Goal: Communication & Community: Answer question/provide support

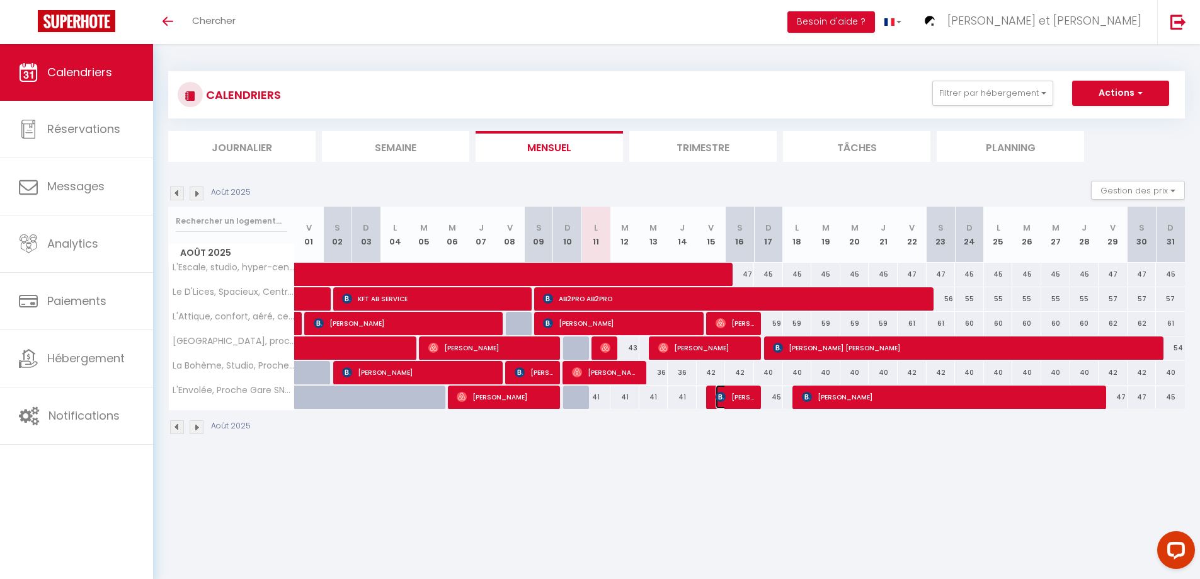
click at [730, 397] on span "[PERSON_NAME]" at bounding box center [735, 397] width 38 height 24
select select "OK"
select select "0"
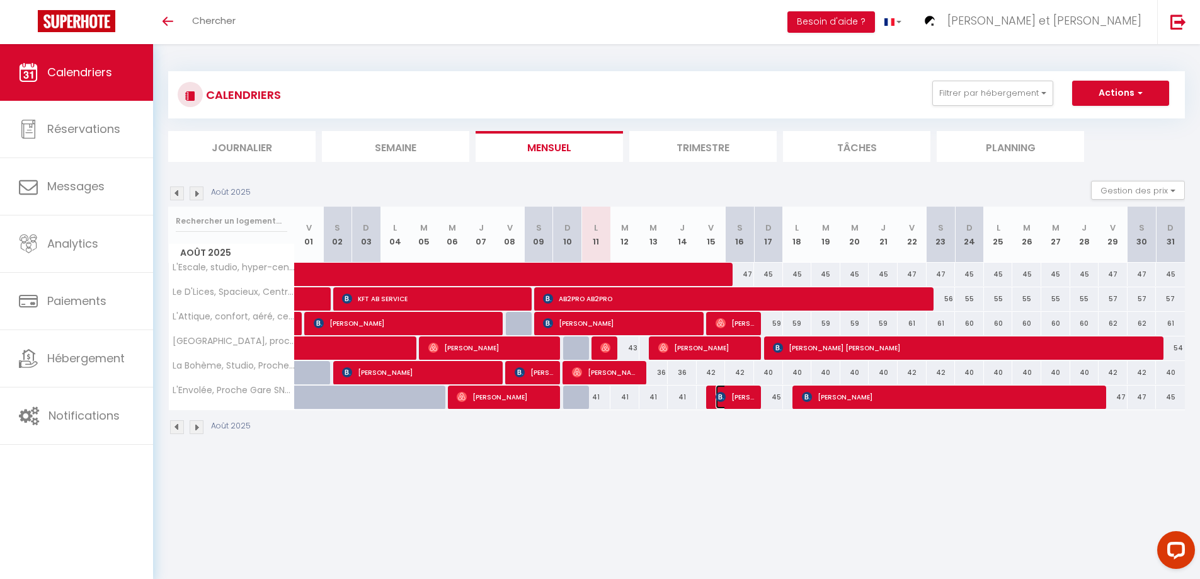
select select "1"
select select
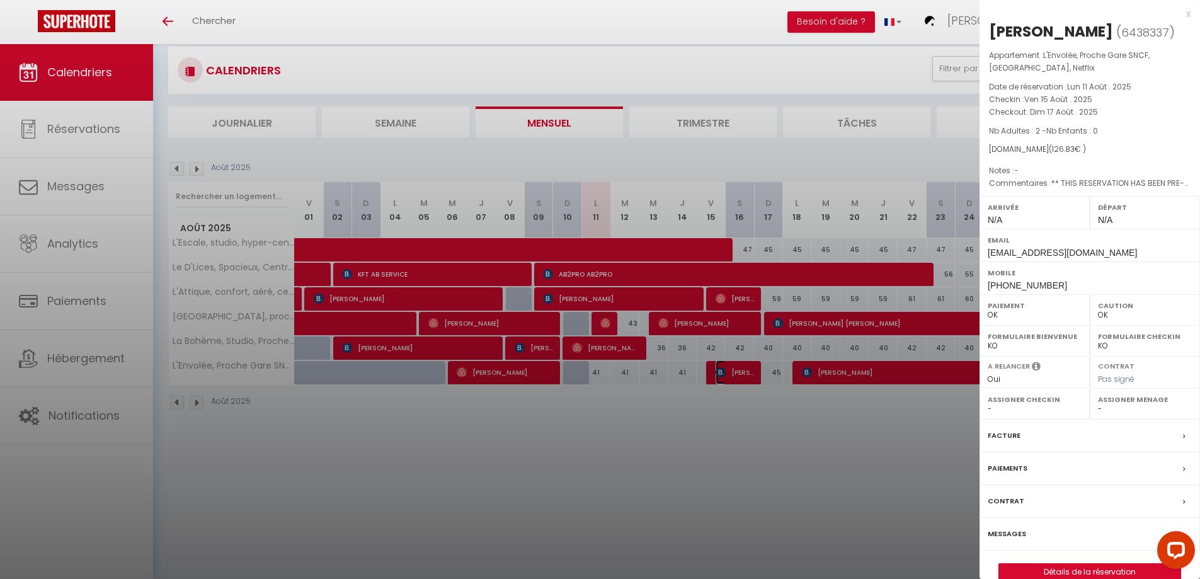
scroll to position [44, 0]
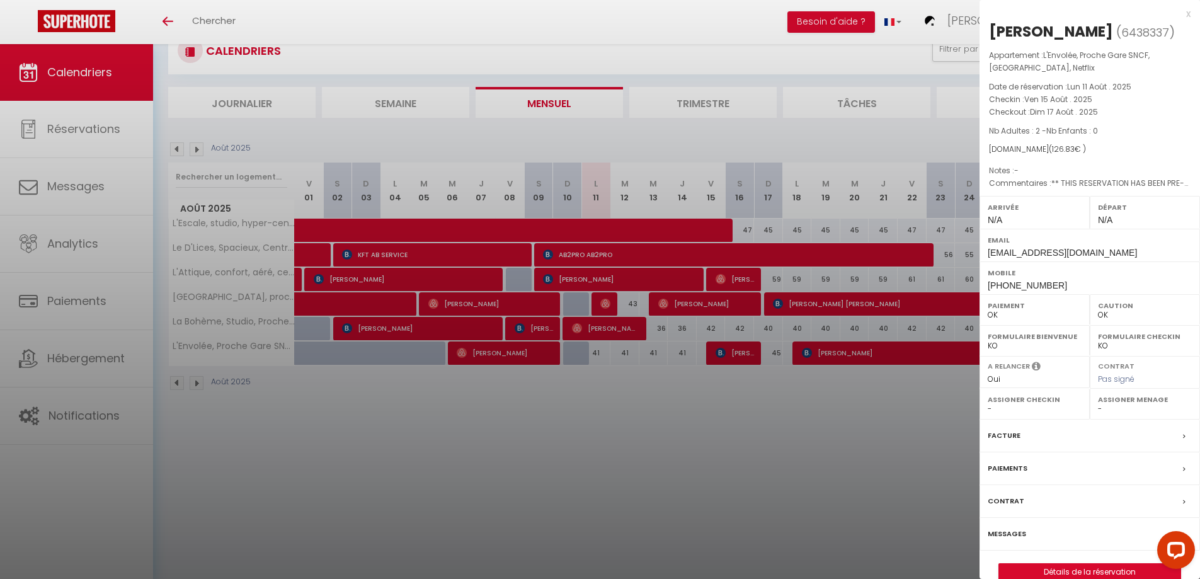
drag, startPoint x: 604, startPoint y: 425, endPoint x: 597, endPoint y: 427, distance: 8.0
click at [604, 425] on div at bounding box center [600, 289] width 1200 height 579
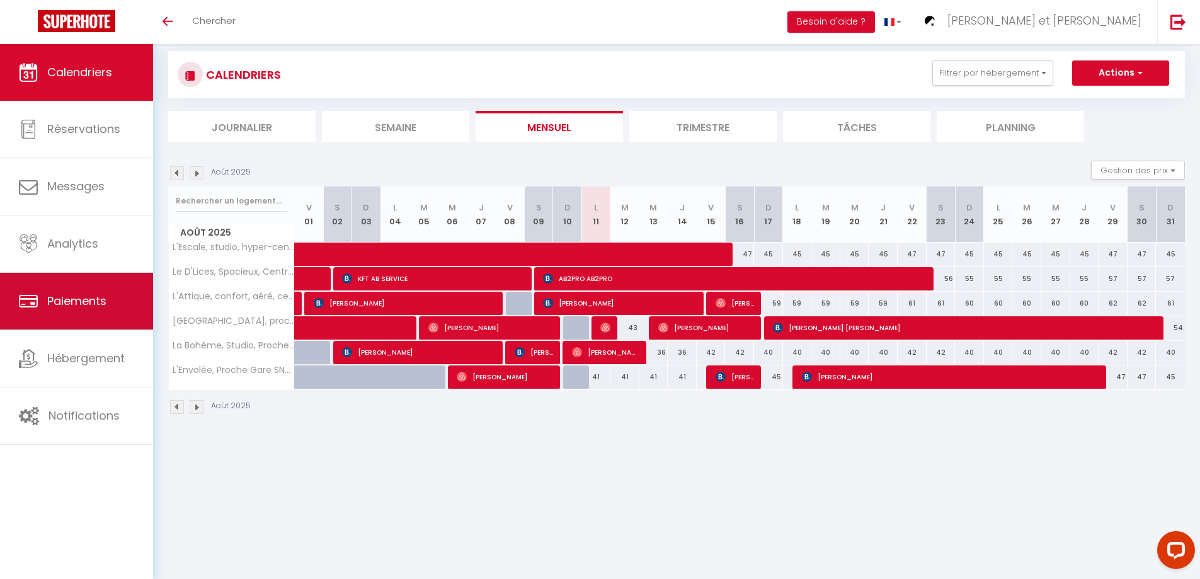
scroll to position [0, 0]
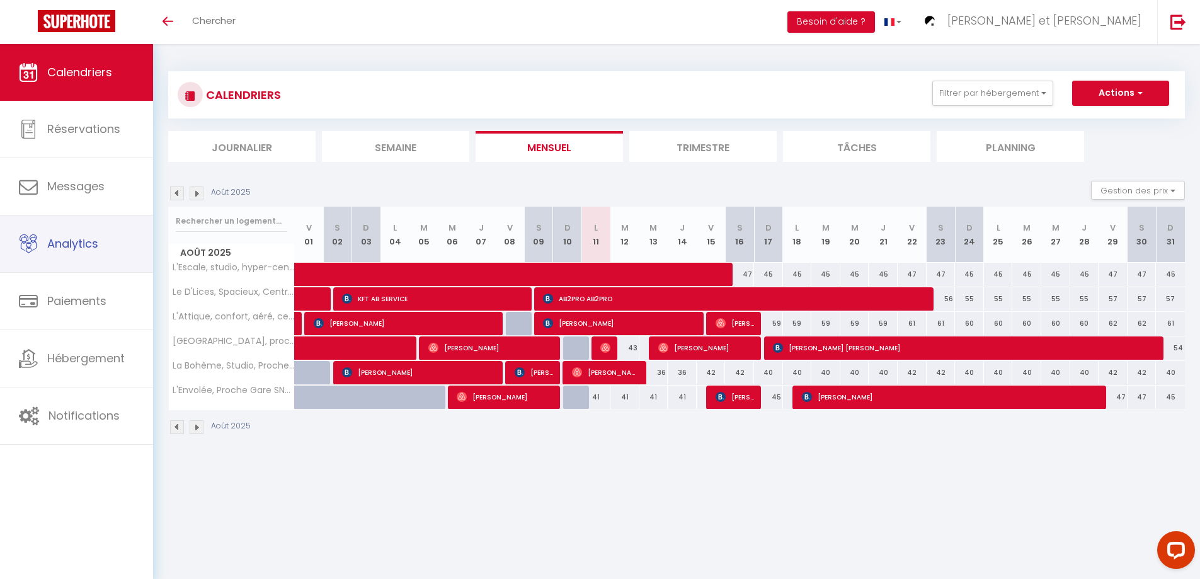
click at [95, 245] on span "Analytics" at bounding box center [72, 244] width 51 height 16
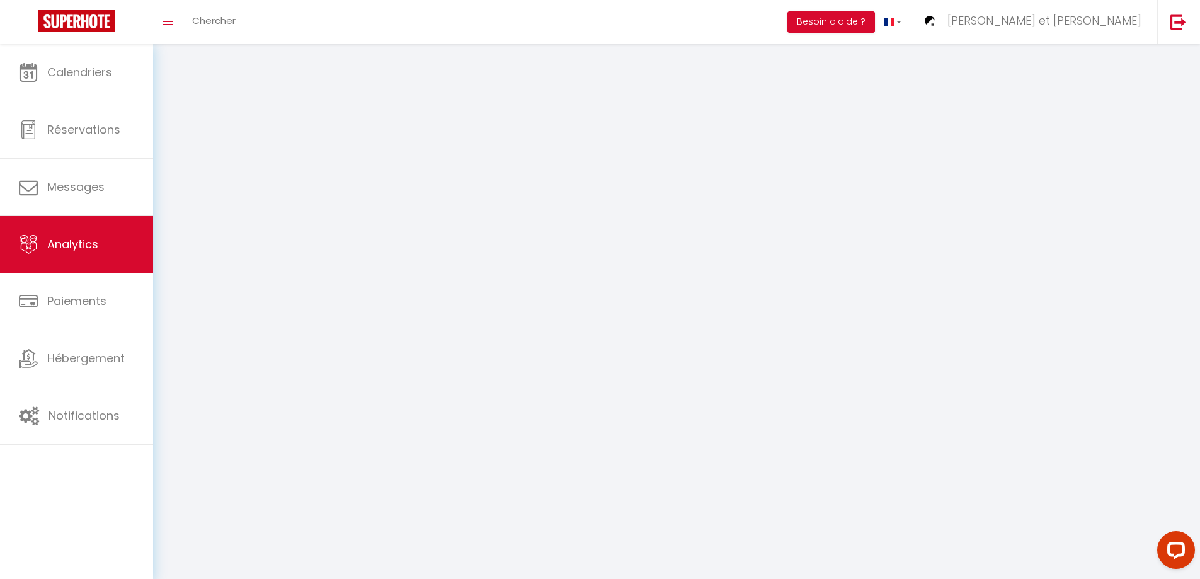
select select "2025"
select select "8"
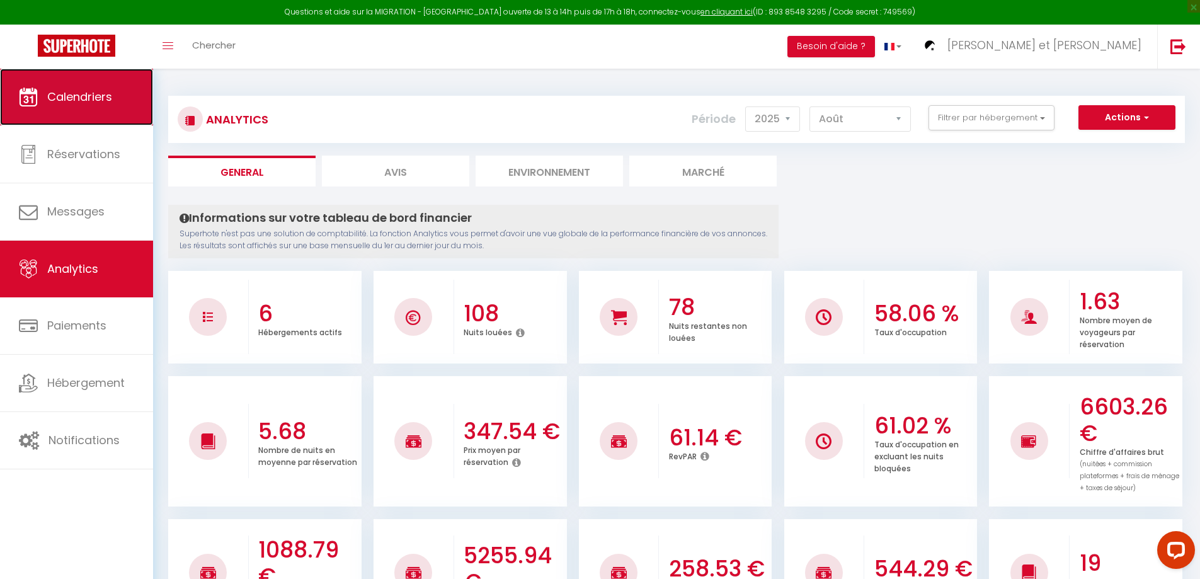
click at [57, 84] on link "Calendriers" at bounding box center [76, 97] width 153 height 57
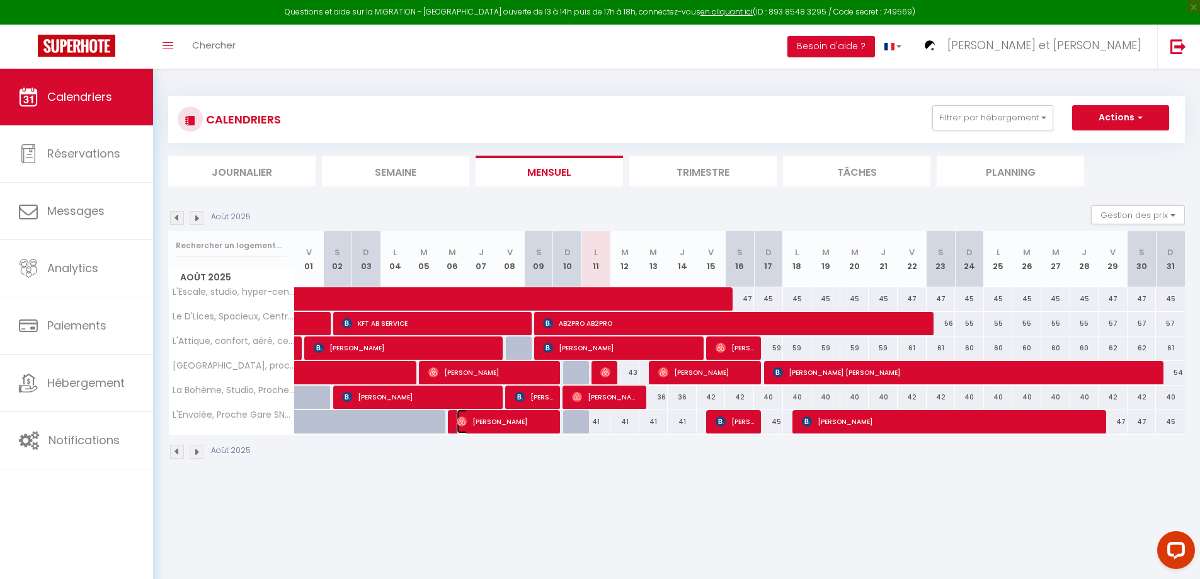
click at [527, 422] on span "[PERSON_NAME]" at bounding box center [505, 422] width 96 height 24
select select "OK"
select select "1"
select select "0"
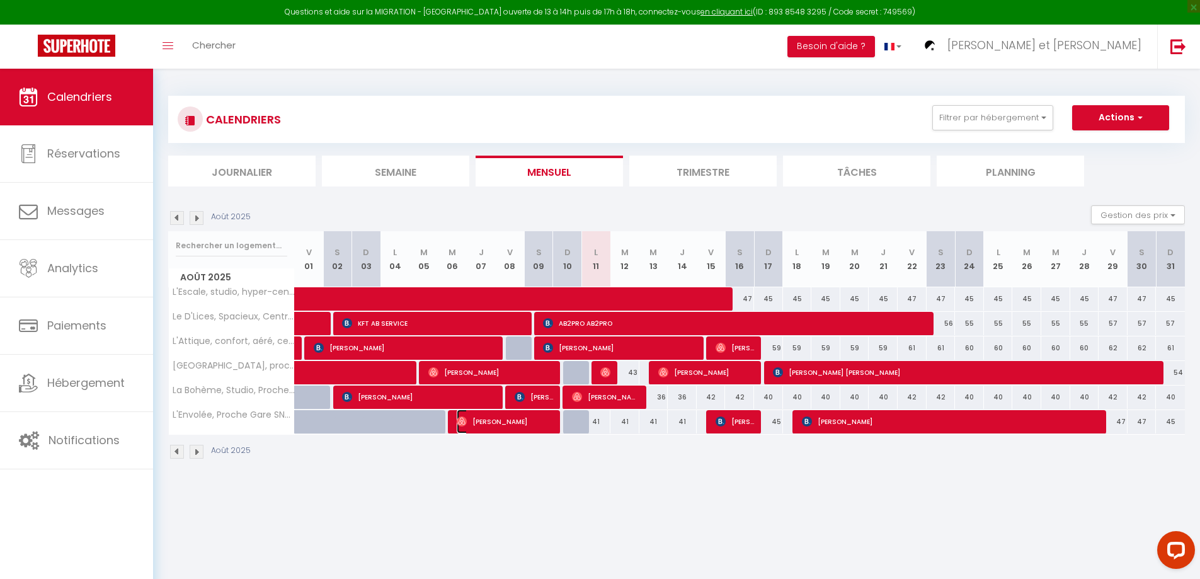
select select "1"
select select
select select "50747"
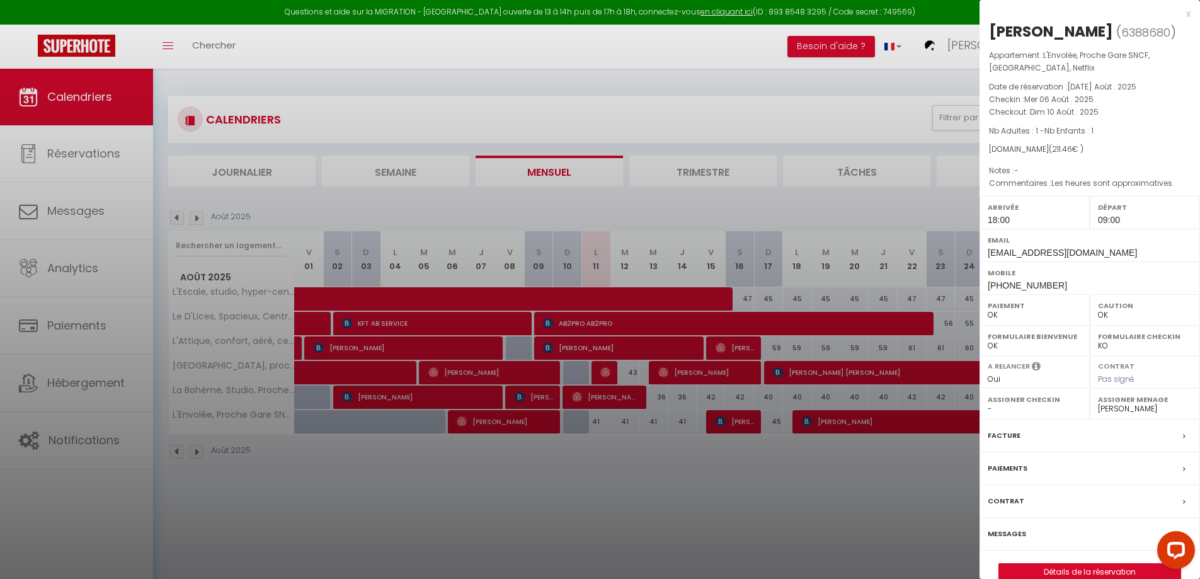
drag, startPoint x: 1013, startPoint y: 529, endPoint x: 853, endPoint y: 488, distance: 164.6
click at [1012, 530] on label "Messages" at bounding box center [1007, 533] width 38 height 13
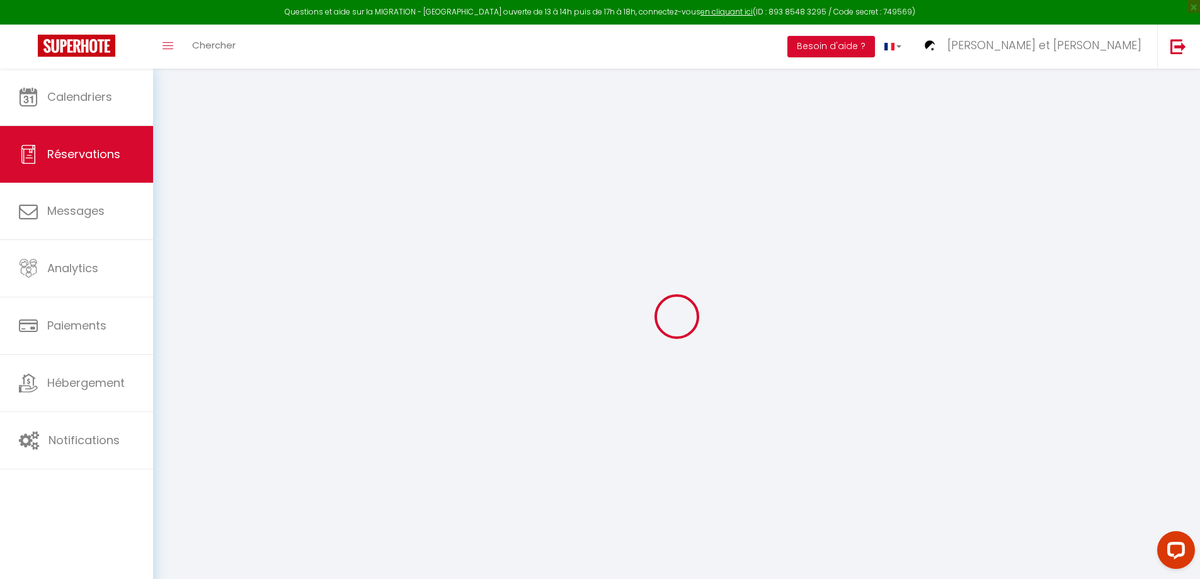
select select
checkbox input "false"
type textarea "Les heures sont approximatives."
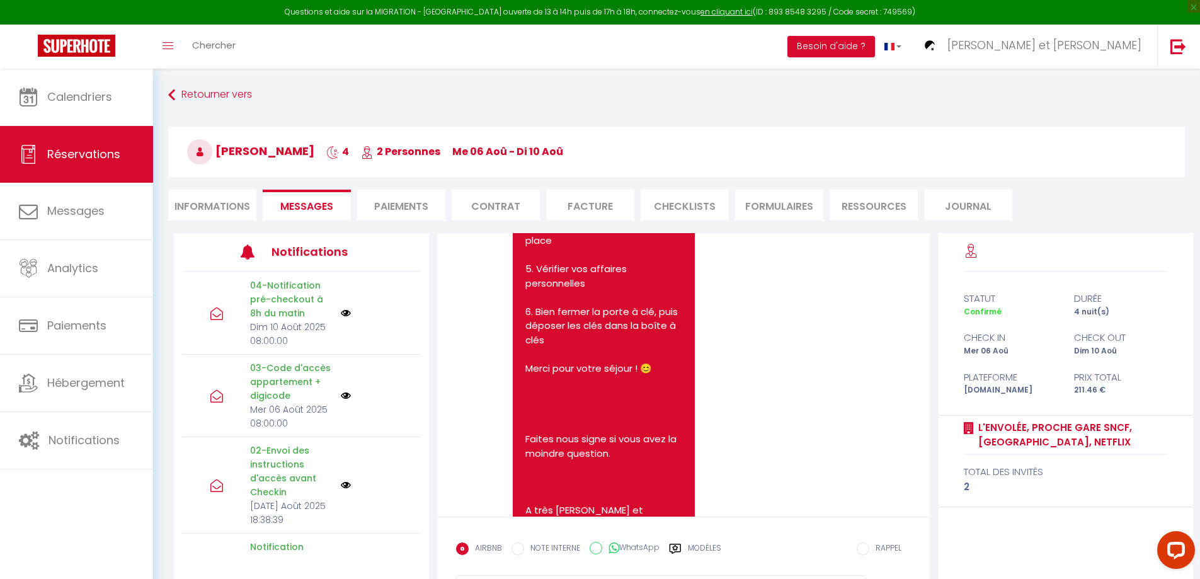
scroll to position [4042, 0]
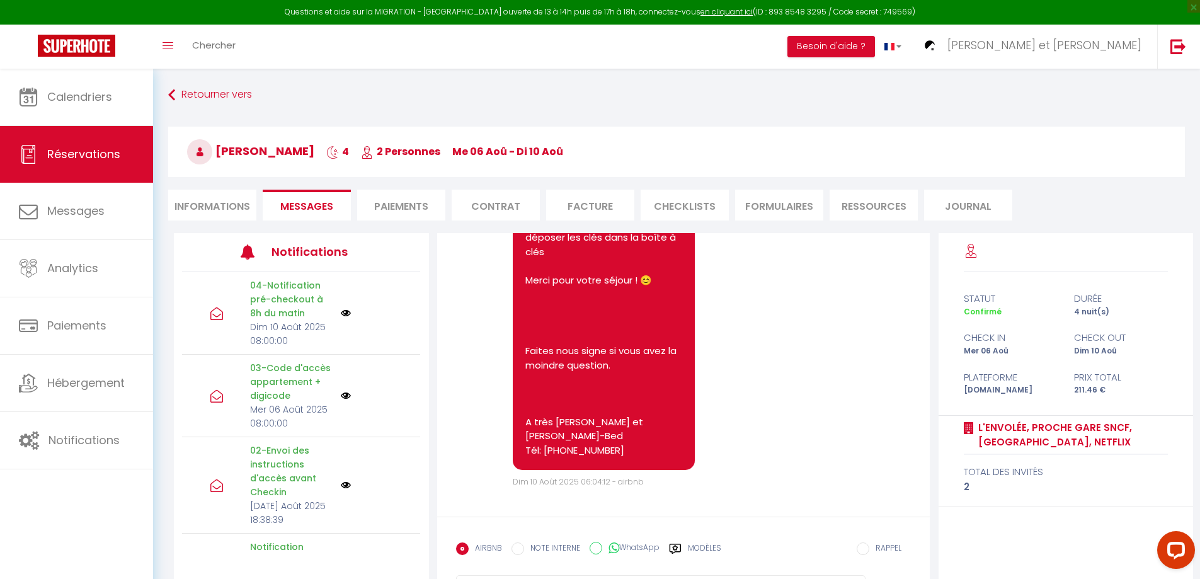
click at [688, 546] on div "Modèles" at bounding box center [695, 556] width 52 height 26
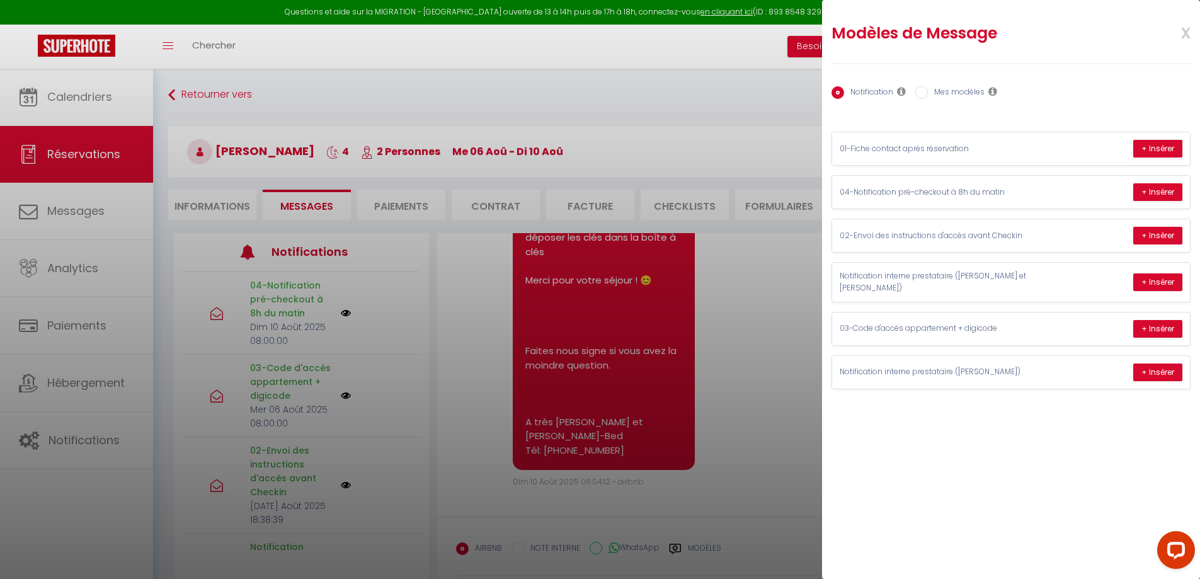
click at [923, 95] on input "Mes modèles" at bounding box center [922, 92] width 13 height 13
radio input "true"
radio input "false"
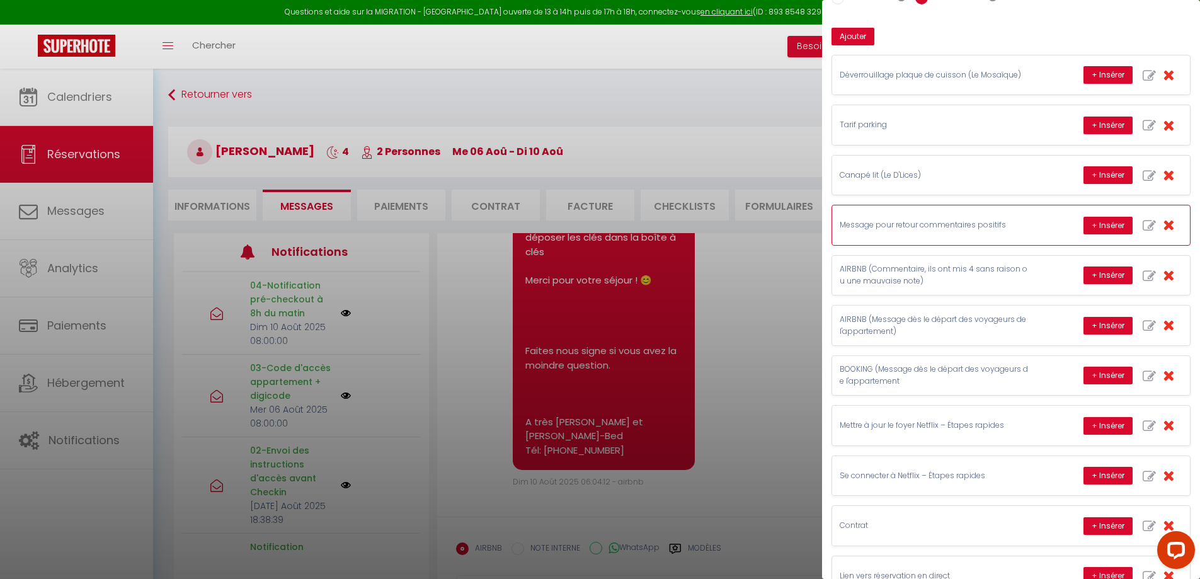
scroll to position [126, 0]
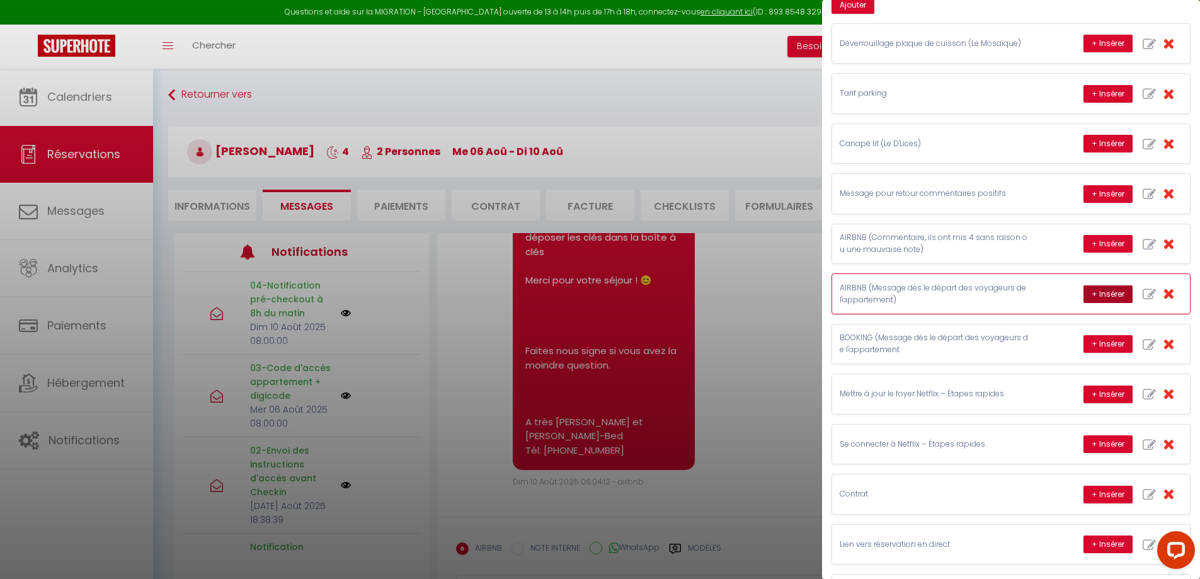
click at [1107, 294] on button "+ Insérer" at bounding box center [1108, 294] width 49 height 18
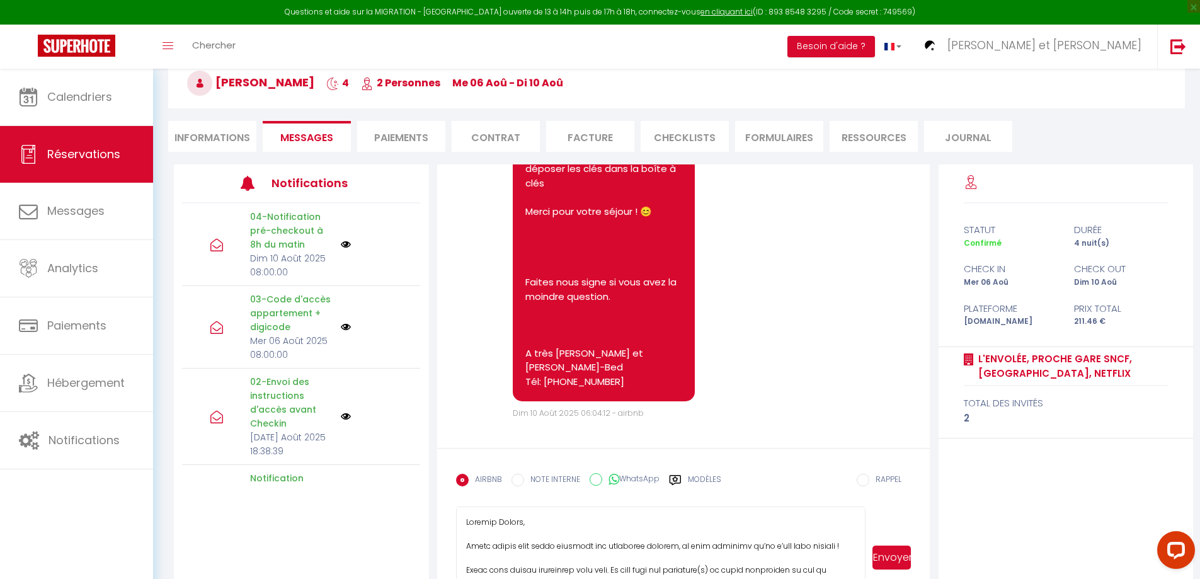
drag, startPoint x: 863, startPoint y: 546, endPoint x: 866, endPoint y: 604, distance: 58.1
click at [866, 510] on html "Questions et aide sur la MIGRATION - [GEOGRAPHIC_DATA] ouverte de 13 à 14h puis…" at bounding box center [600, 220] width 1200 height 579
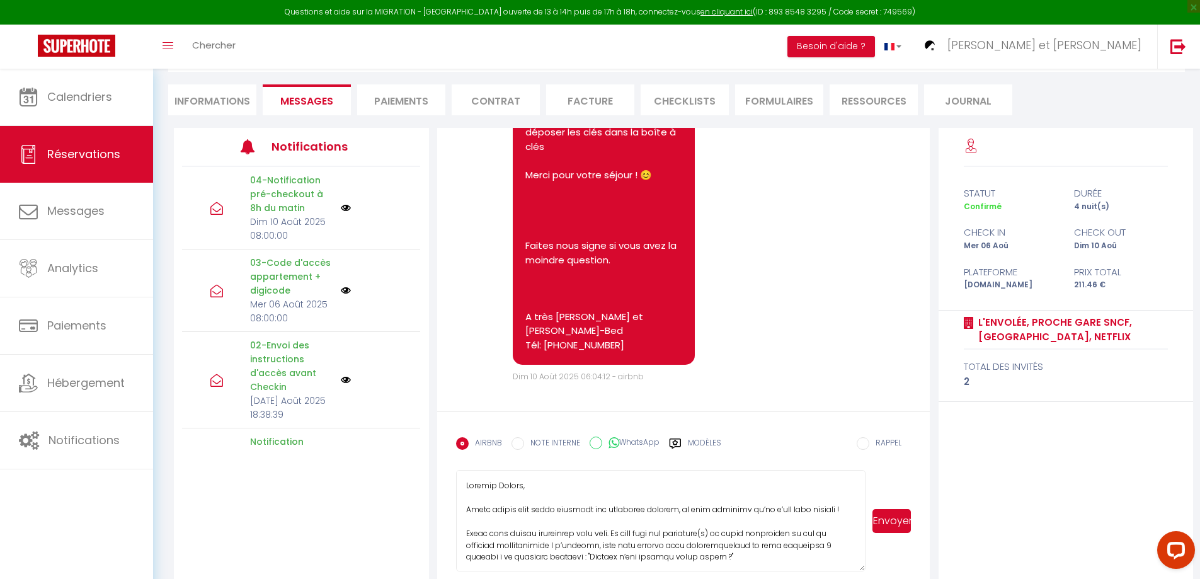
scroll to position [122, 0]
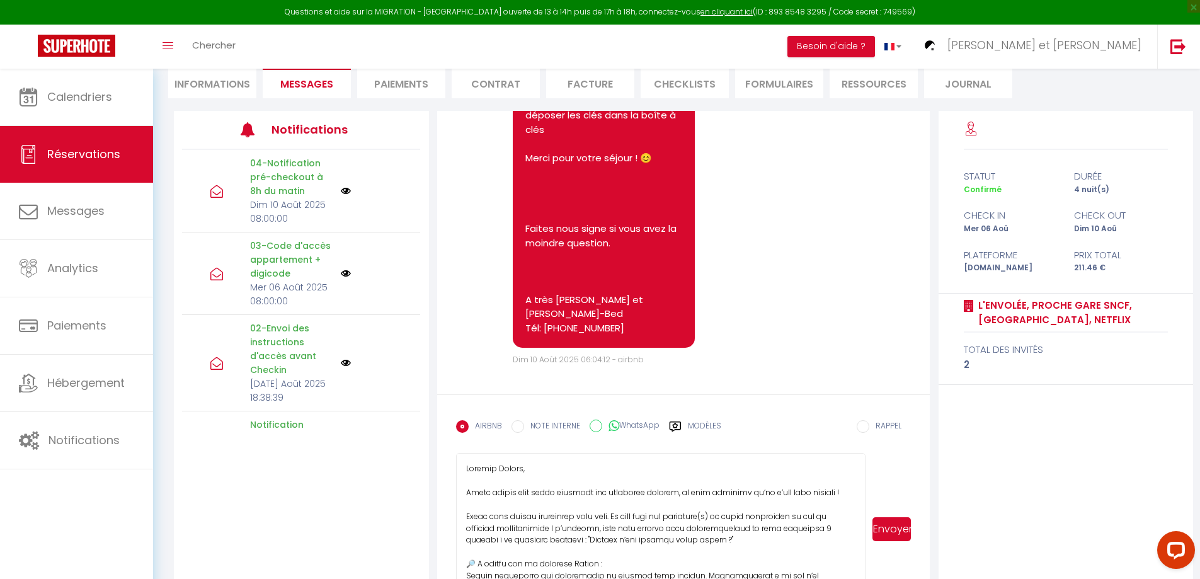
drag, startPoint x: 861, startPoint y: 553, endPoint x: 872, endPoint y: 604, distance: 51.7
click at [872, 457] on html "Questions et aide sur la MIGRATION - [GEOGRAPHIC_DATA] ouverte de 13 à 14h puis…" at bounding box center [600, 167] width 1200 height 579
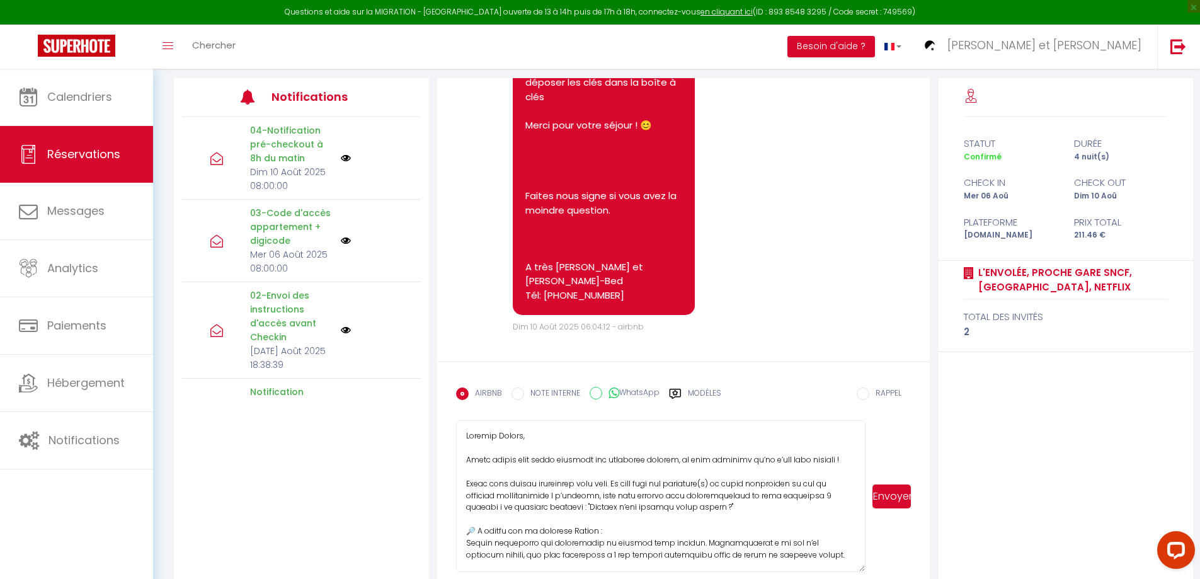
scroll to position [173, 0]
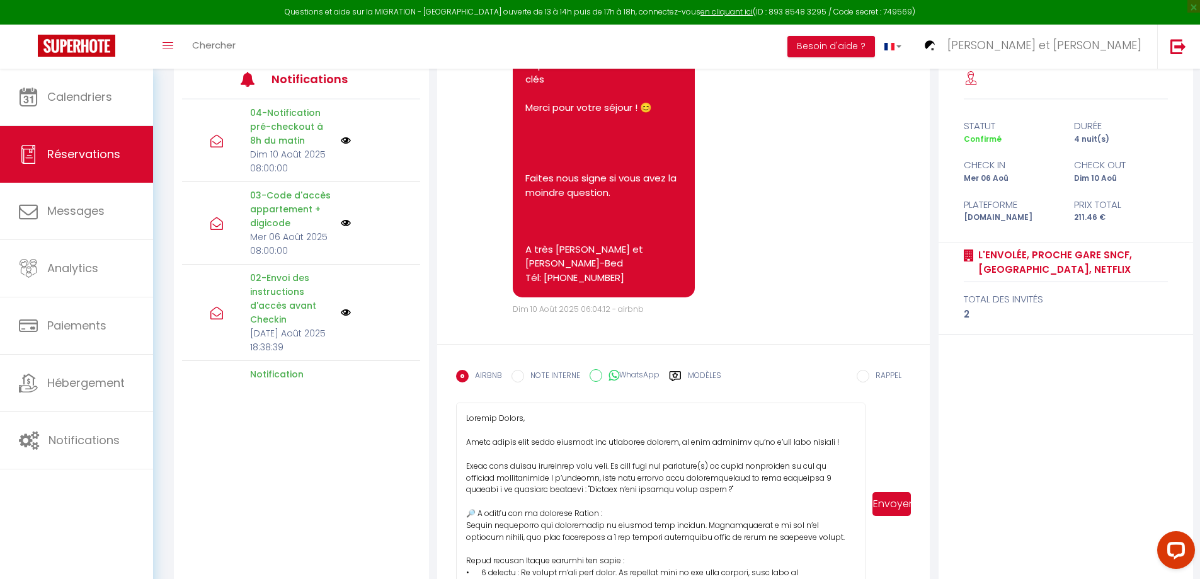
drag, startPoint x: 862, startPoint y: 553, endPoint x: 864, endPoint y: 604, distance: 51.1
click at [864, 406] on html "Questions et aide sur la MIGRATION - [GEOGRAPHIC_DATA] ouverte de 13 à 14h puis…" at bounding box center [600, 116] width 1200 height 579
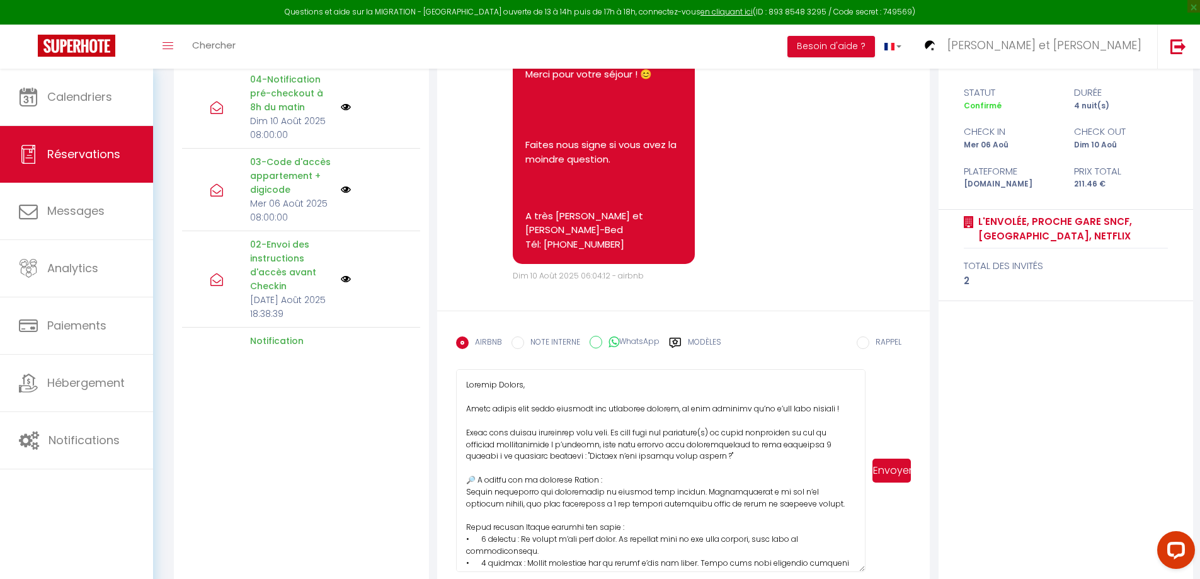
scroll to position [224, 0]
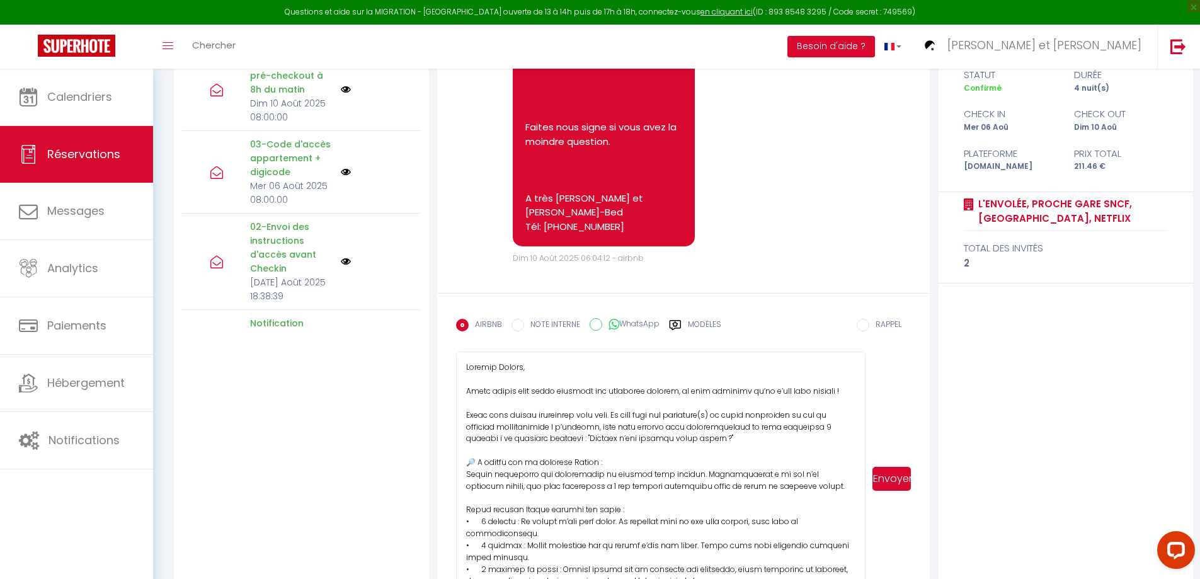
drag, startPoint x: 862, startPoint y: 599, endPoint x: 882, endPoint y: 568, distance: 36.9
click at [865, 355] on html "Questions et aide sur la MIGRATION - [GEOGRAPHIC_DATA] ouverte de 13 à 14h puis…" at bounding box center [600, 65] width 1200 height 579
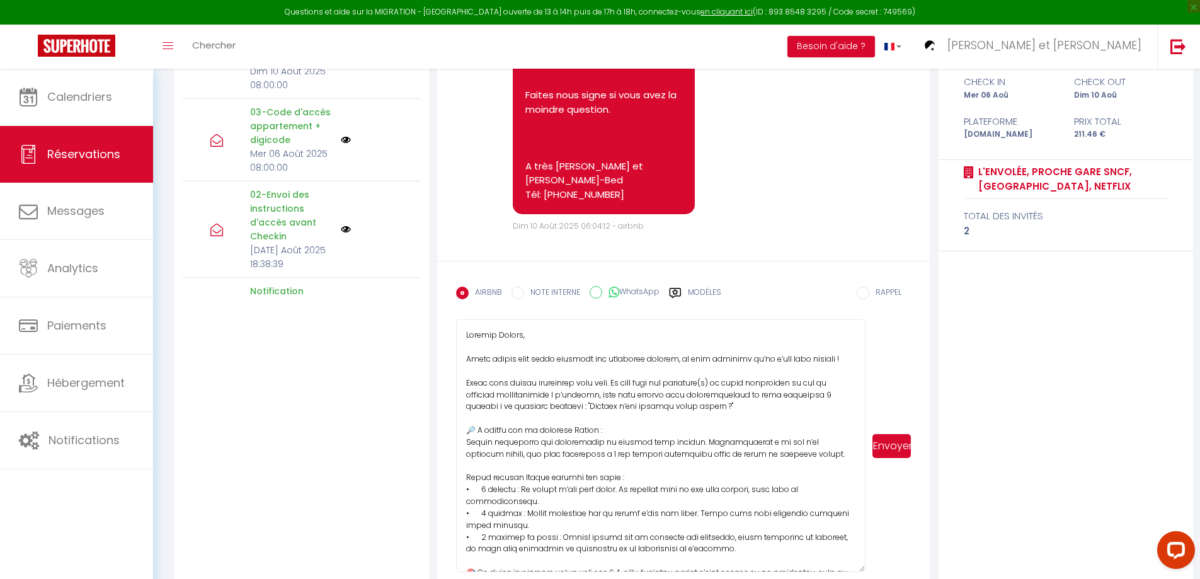
scroll to position [273, 0]
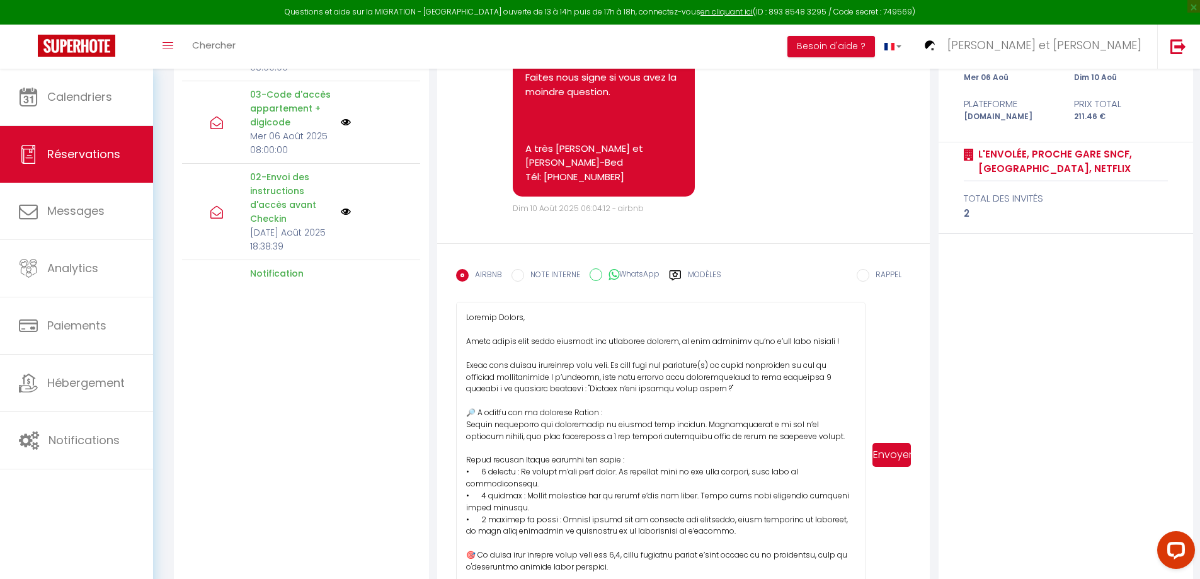
drag, startPoint x: 861, startPoint y: 550, endPoint x: 862, endPoint y: 603, distance: 52.9
click at [862, 306] on html "Questions et aide sur la MIGRATION - [GEOGRAPHIC_DATA] ouverte de 13 à 14h puis…" at bounding box center [600, 16] width 1200 height 579
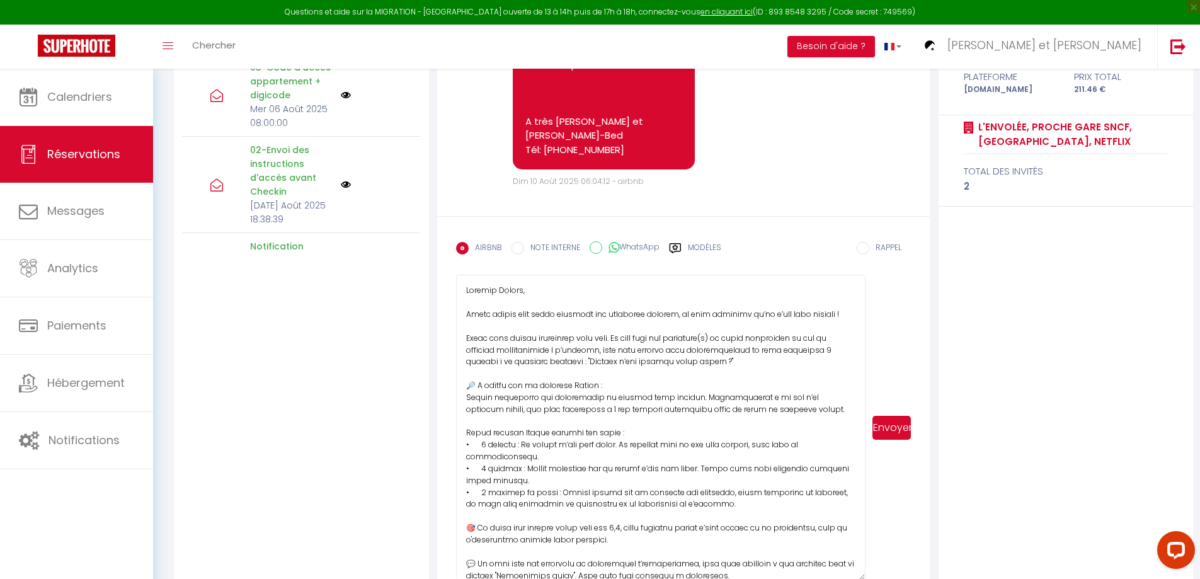
scroll to position [326, 0]
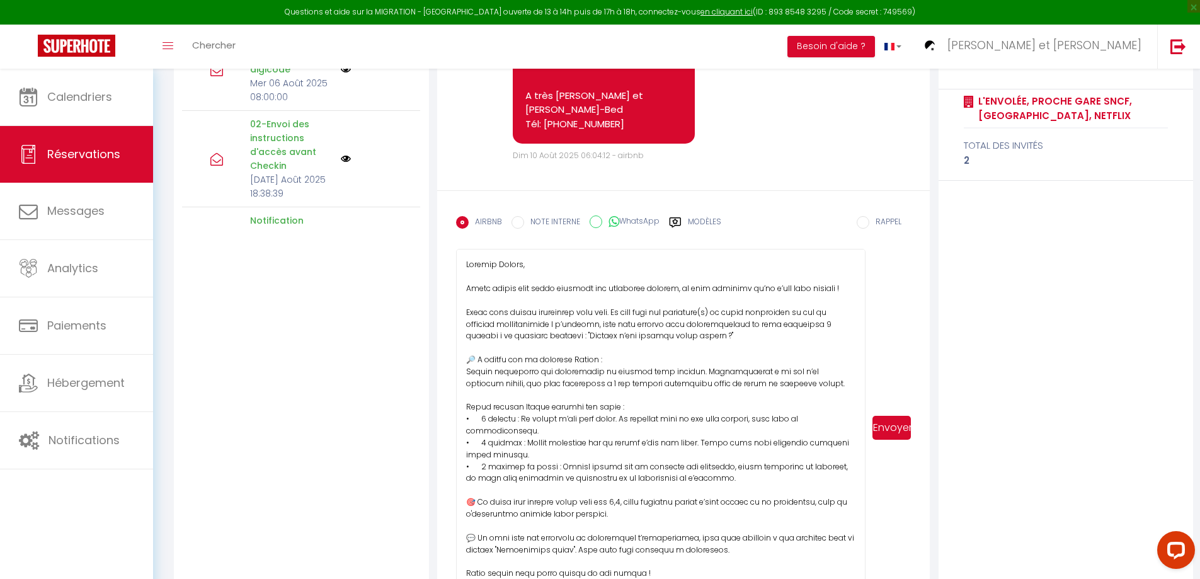
drag, startPoint x: 861, startPoint y: 551, endPoint x: 902, endPoint y: 439, distance: 119.6
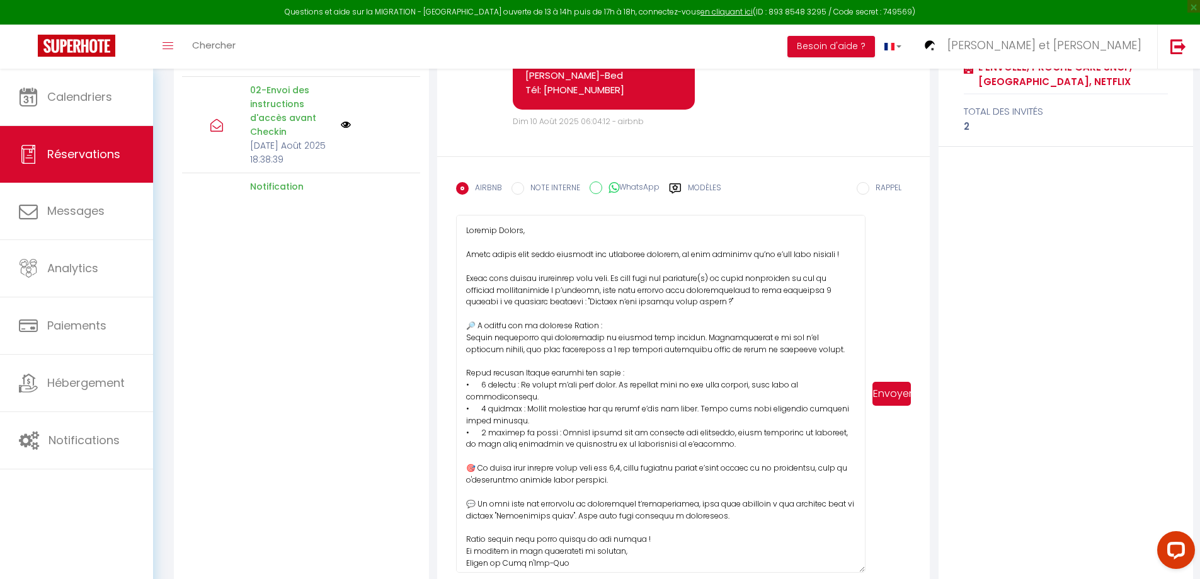
scroll to position [379, 0]
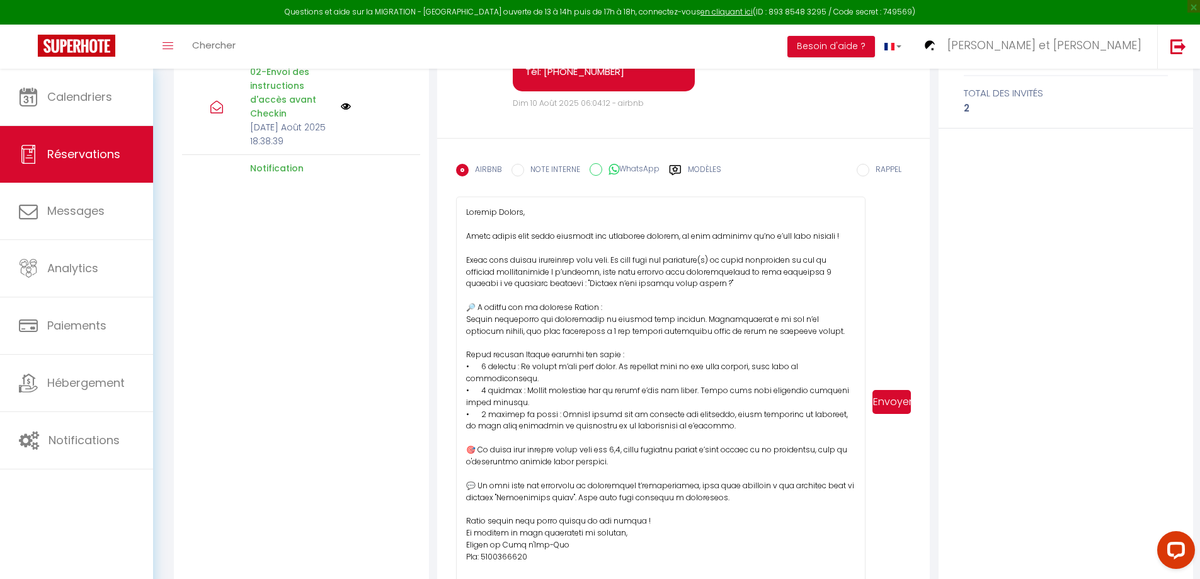
drag, startPoint x: 863, startPoint y: 551, endPoint x: 866, endPoint y: 562, distance: 11.2
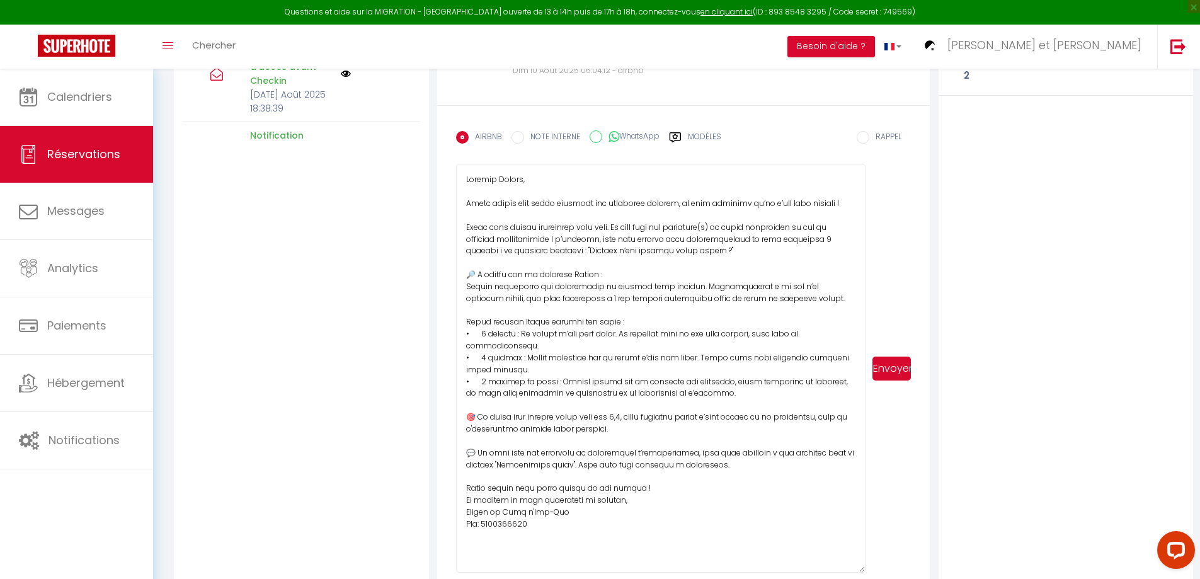
scroll to position [430, 0]
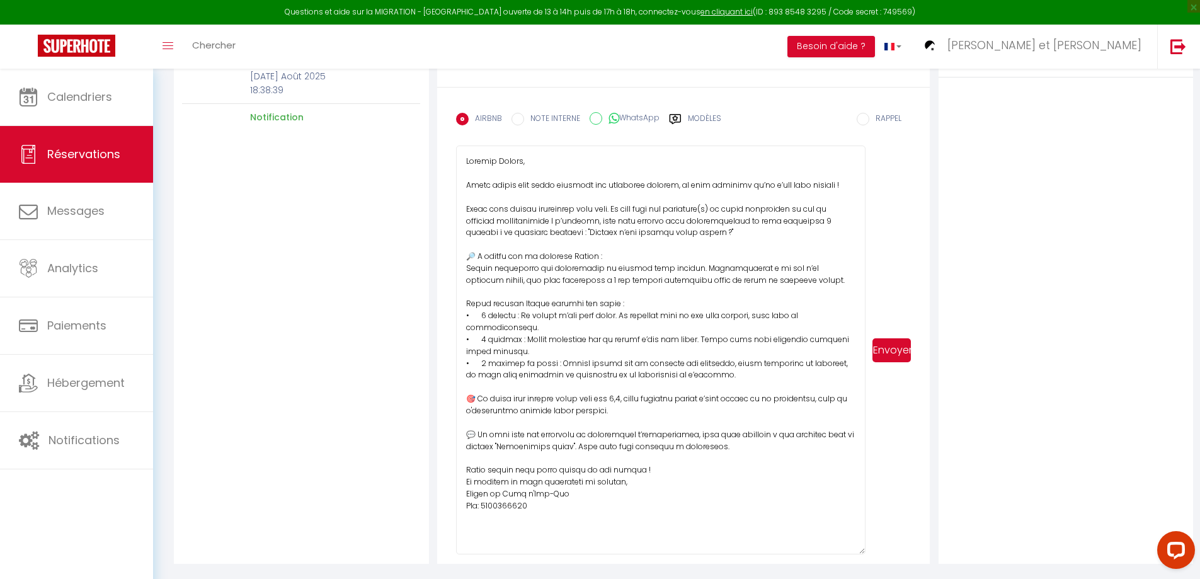
drag, startPoint x: 640, startPoint y: 408, endPoint x: 461, endPoint y: 258, distance: 233.5
click at [461, 258] on textarea at bounding box center [661, 350] width 410 height 409
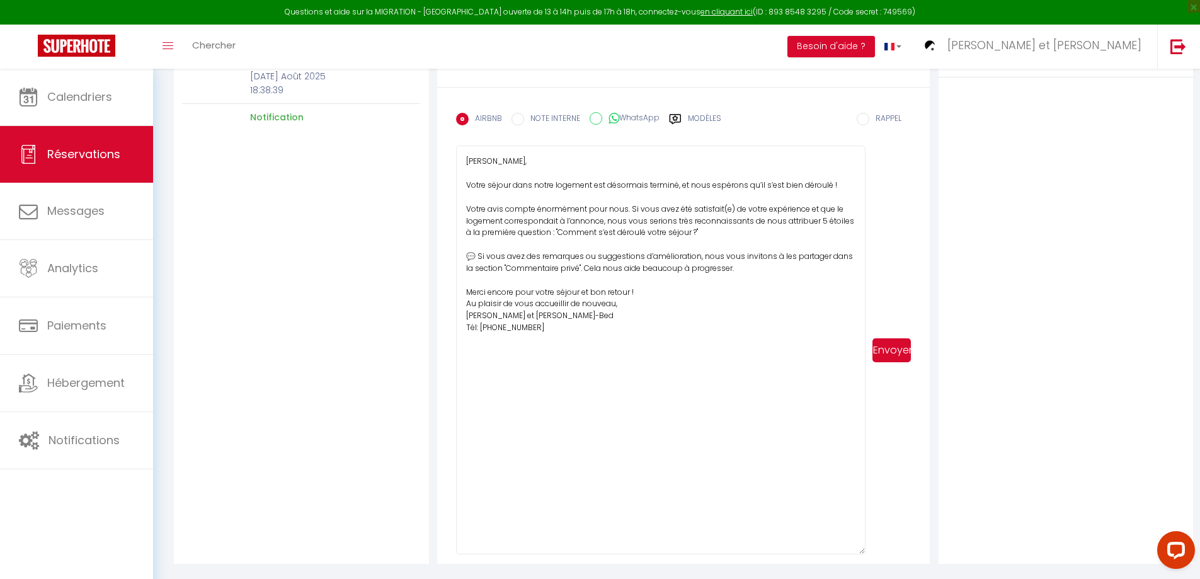
click at [730, 210] on textarea "[PERSON_NAME], Votre séjour dans notre logement est désormais terminé, et nous …" at bounding box center [661, 350] width 410 height 409
type textarea "[PERSON_NAME], Votre séjour dans notre logement est désormais terminé, et nous …"
click at [894, 352] on button "Envoyer" at bounding box center [892, 350] width 38 height 24
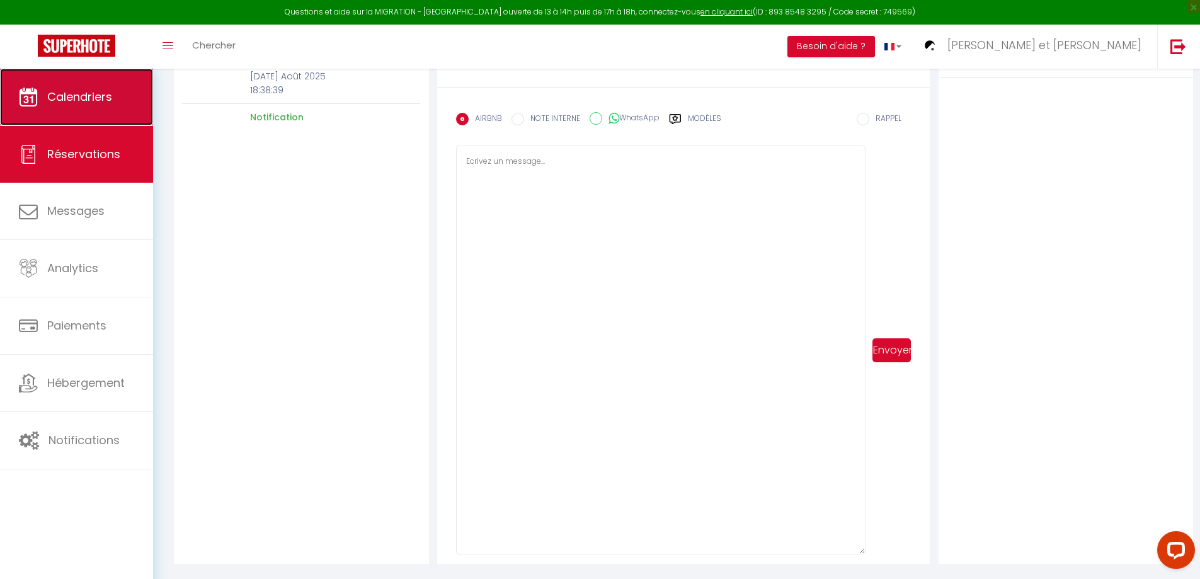
click at [79, 101] on span "Calendriers" at bounding box center [79, 97] width 65 height 16
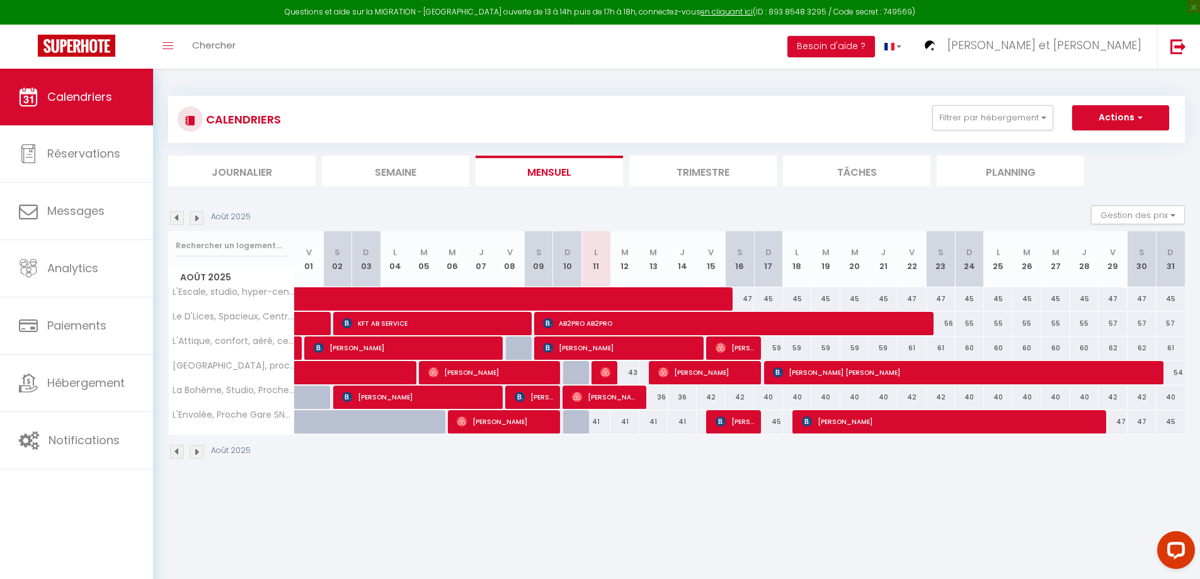
click at [514, 484] on div "CALENDRIERS Filtrer par hébergement Tous La Bohème, Studio, Proche Gare SNCF, N…" at bounding box center [676, 278] width 1047 height 418
click at [529, 393] on span "[PERSON_NAME]" at bounding box center [534, 397] width 38 height 24
select select "OK"
select select "0"
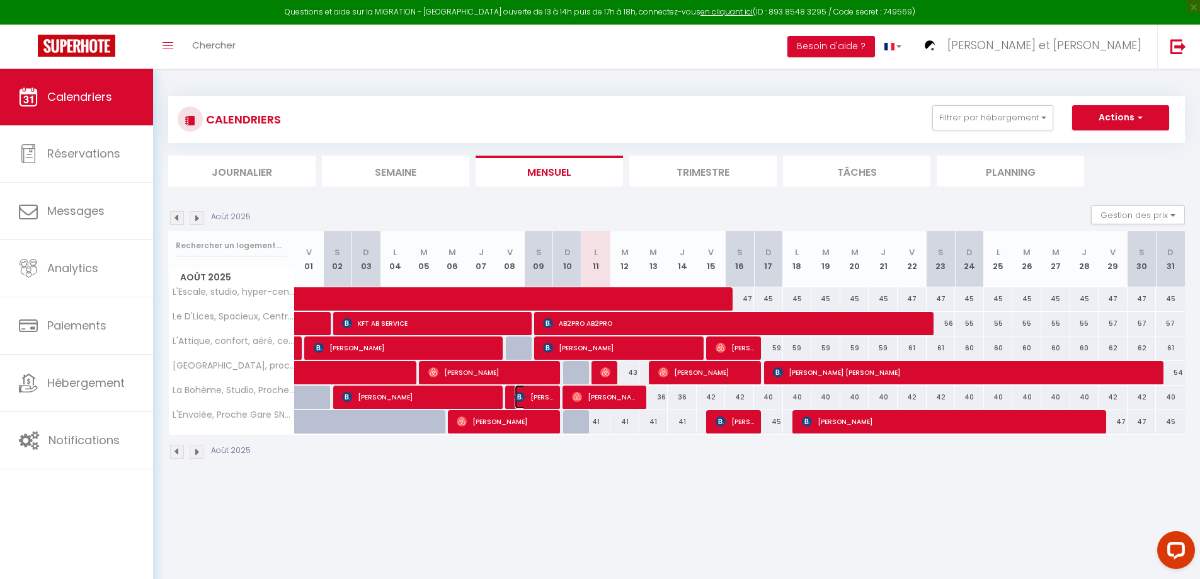
select select "0"
select select "1"
select select
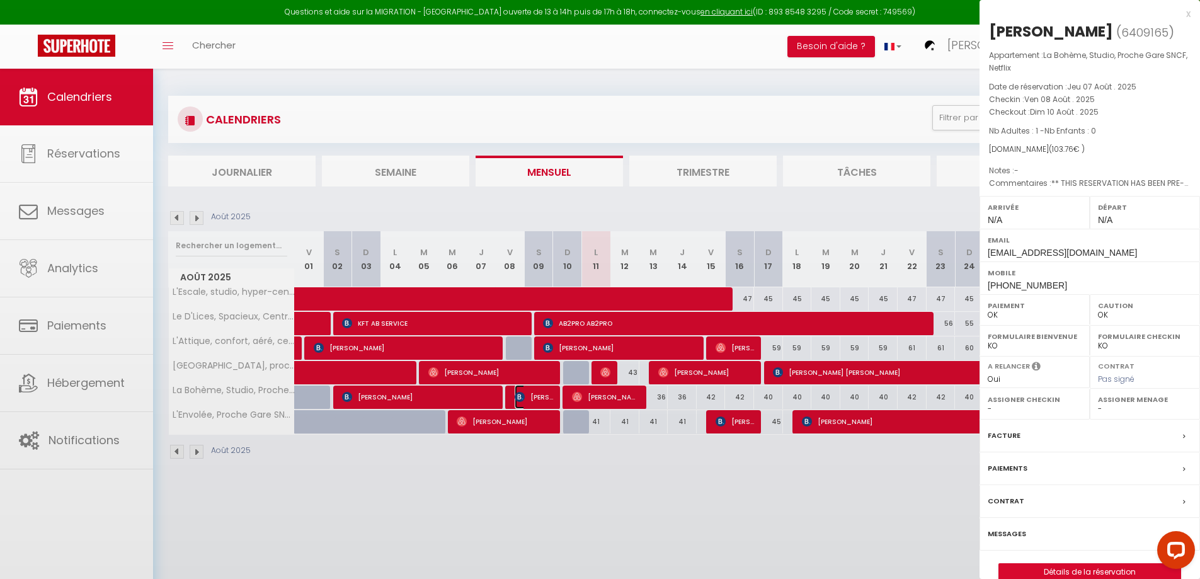
select select "50747"
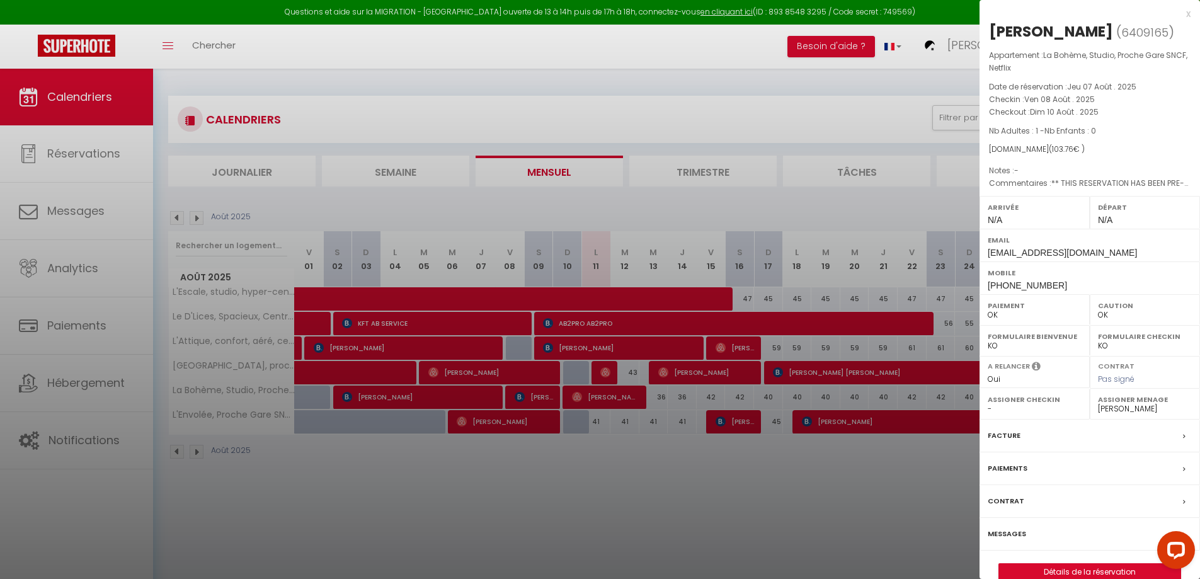
click at [1016, 531] on label "Messages" at bounding box center [1007, 533] width 38 height 13
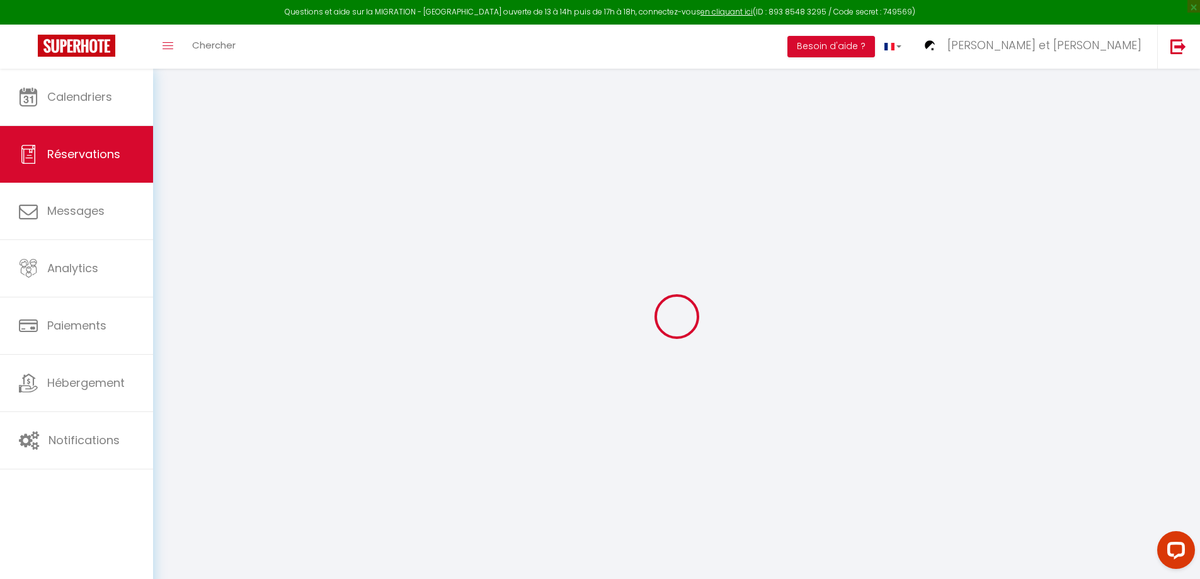
select select
checkbox input "false"
select select
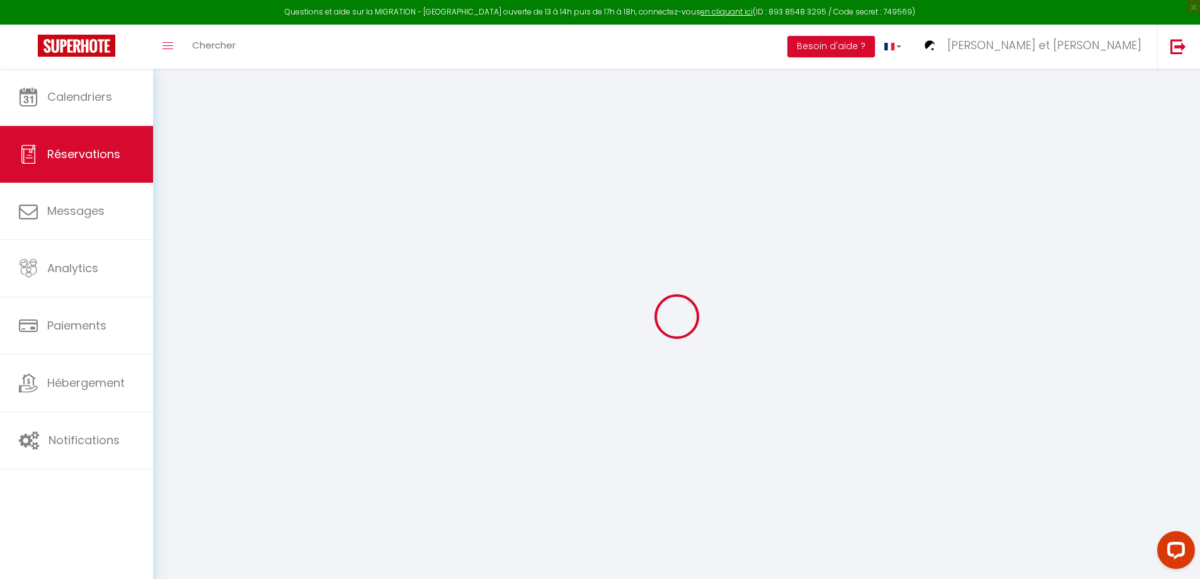
checkbox input "false"
type textarea "** THIS RESERVATION HAS BEEN PRE-PAID ** Approximate time of arrival: between 1…"
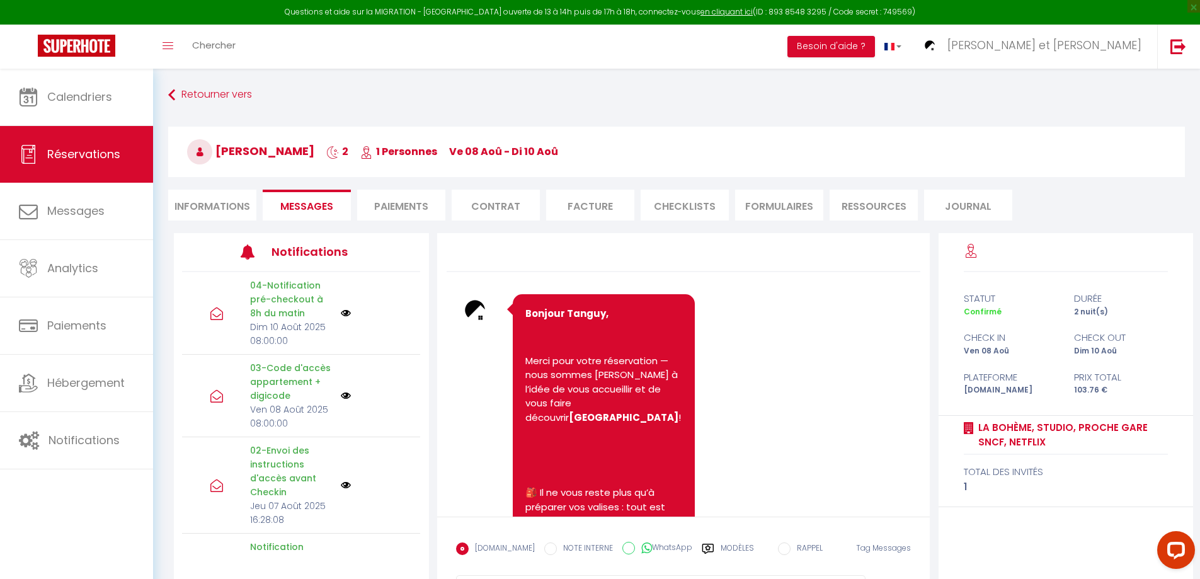
scroll to position [3517, 0]
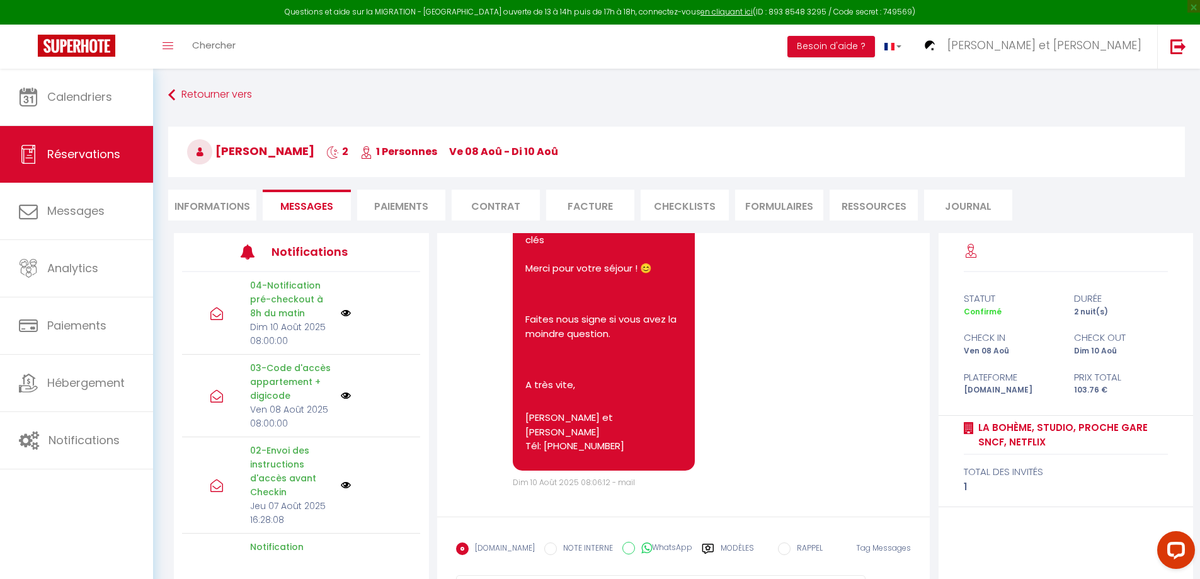
drag, startPoint x: 727, startPoint y: 543, endPoint x: 778, endPoint y: 542, distance: 51.0
click at [728, 542] on div "[DOMAIN_NAME] NOTE INTERNE WhatsApp Modèles" at bounding box center [605, 552] width 298 height 33
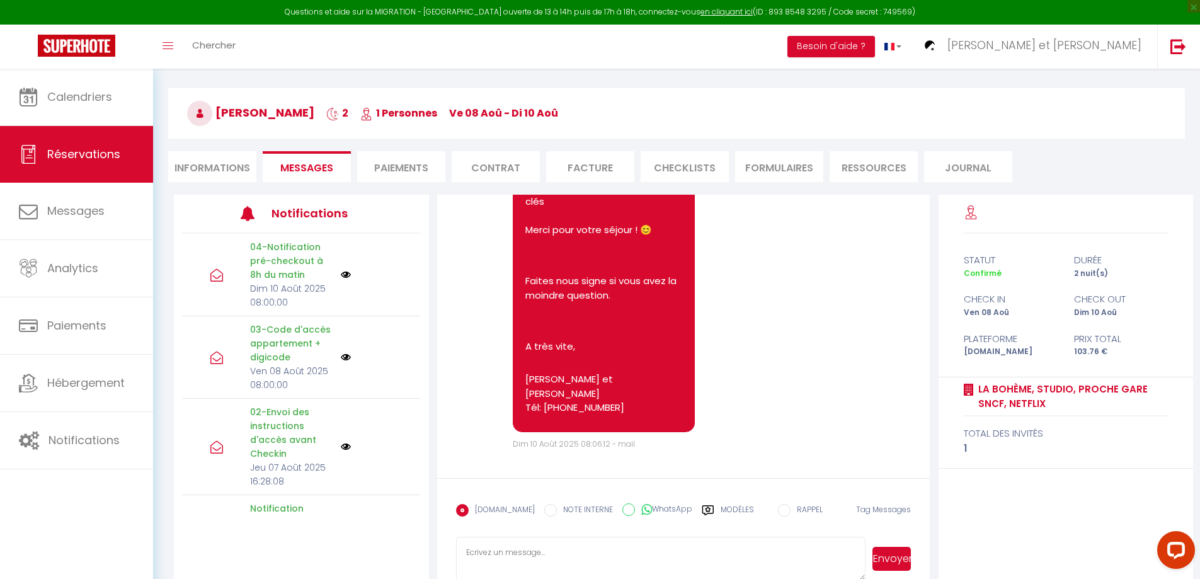
scroll to position [69, 0]
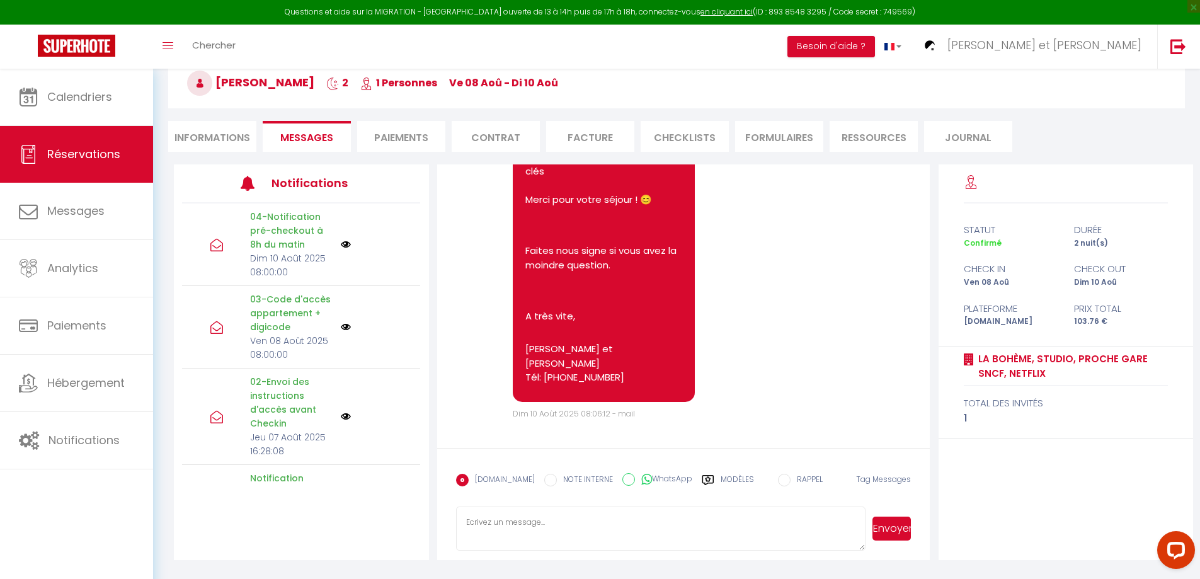
click at [721, 480] on label "Modèles" at bounding box center [737, 485] width 33 height 22
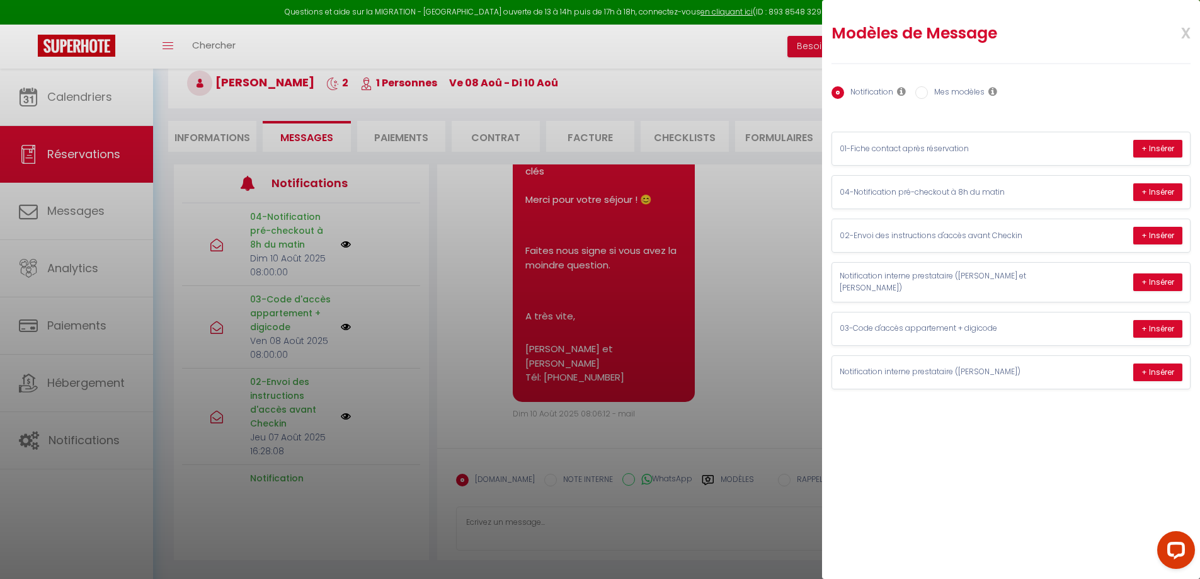
click at [923, 95] on input "Mes modèles" at bounding box center [922, 92] width 13 height 13
radio input "true"
radio input "false"
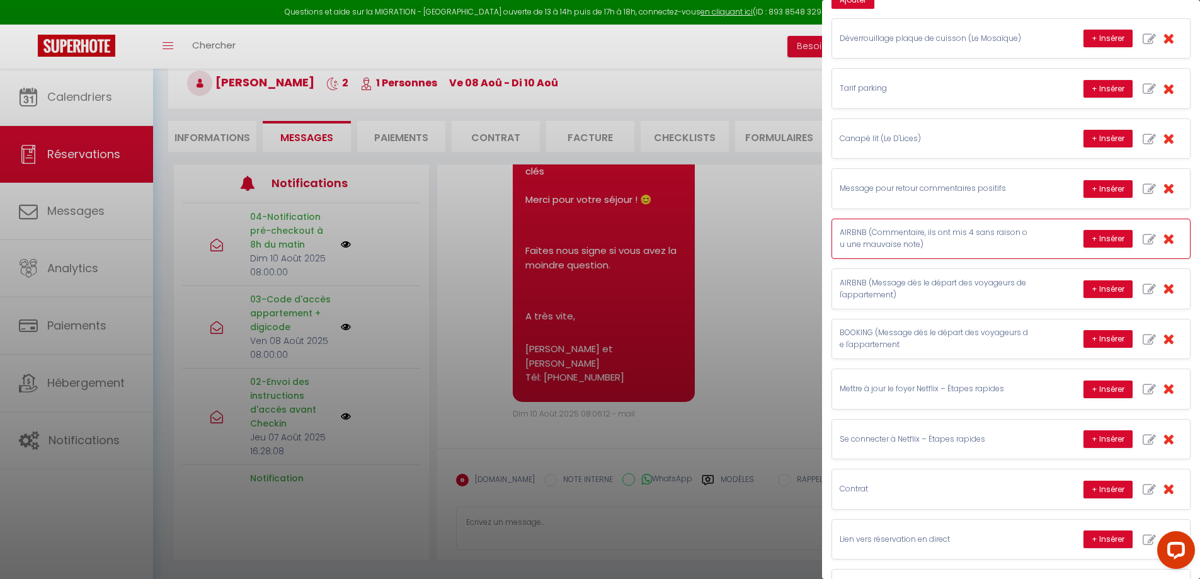
scroll to position [189, 0]
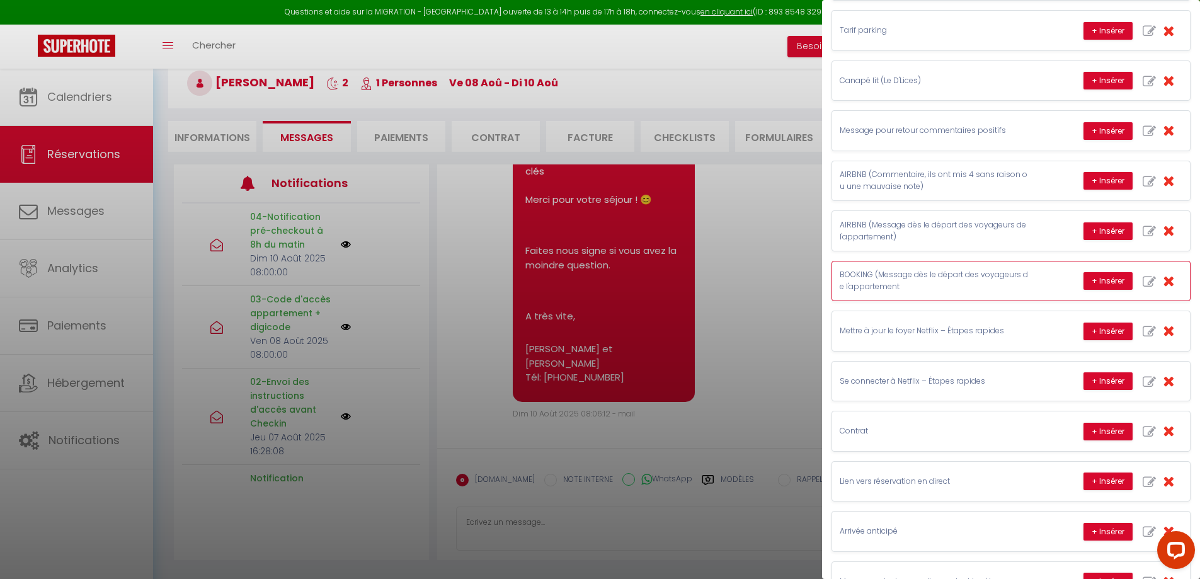
click at [926, 282] on p "BOOKING (Message dès le départ des voyageurs de l'appartement" at bounding box center [934, 281] width 189 height 24
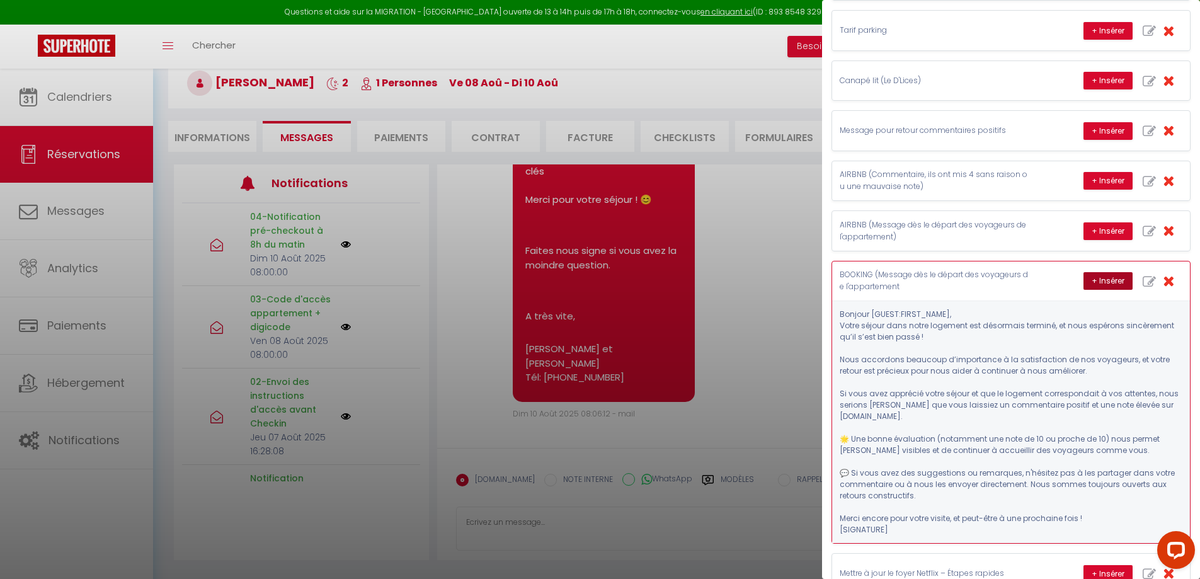
click at [1098, 280] on button "+ Insérer" at bounding box center [1108, 281] width 49 height 18
type textarea "Bonjour Tanguy, Votre séjour dans notre logement est désormais terminé, et nous…"
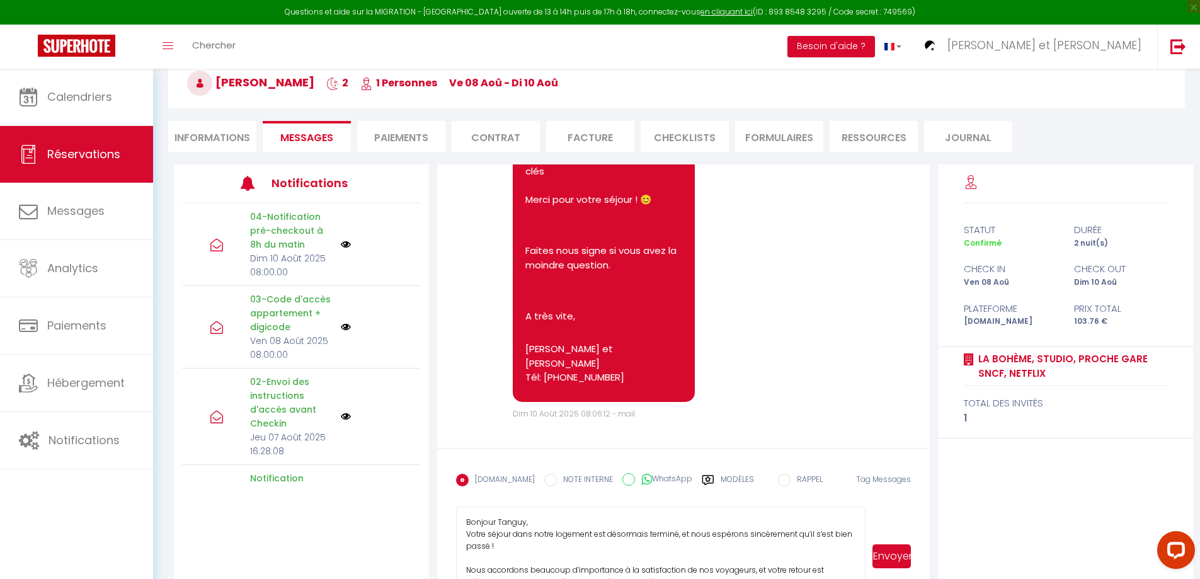
drag, startPoint x: 862, startPoint y: 548, endPoint x: 862, endPoint y: 604, distance: 56.1
click at [862, 510] on html "Questions et aide sur la MIGRATION - [GEOGRAPHIC_DATA] ouverte de 13 à 14h puis…" at bounding box center [600, 220] width 1200 height 579
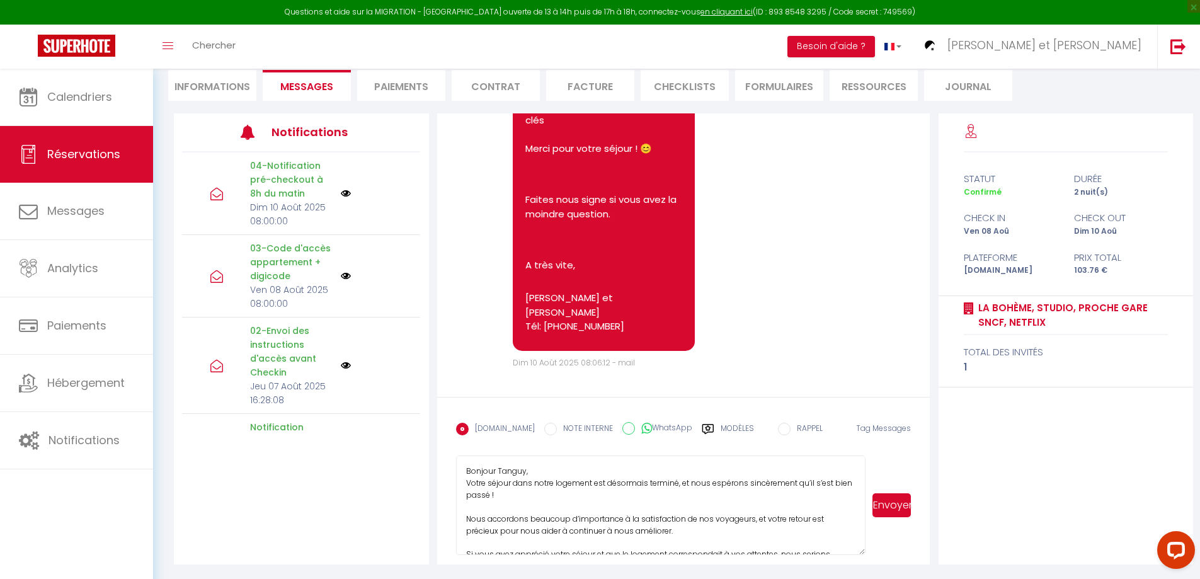
scroll to position [120, 0]
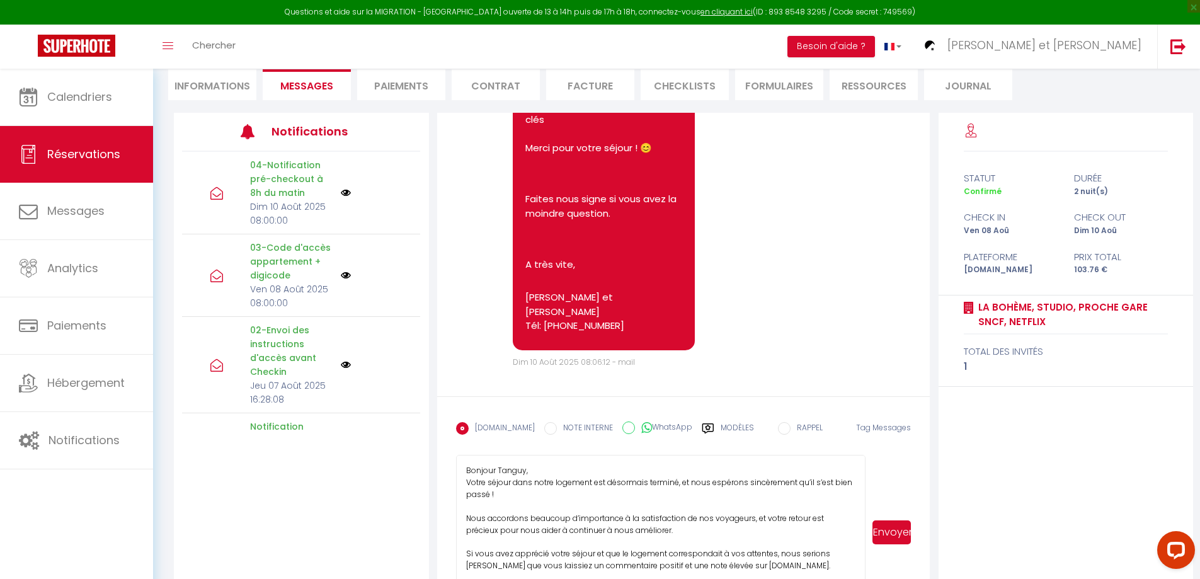
drag, startPoint x: 863, startPoint y: 548, endPoint x: 860, endPoint y: 604, distance: 55.5
click at [860, 459] on html "Questions et aide sur la MIGRATION - [GEOGRAPHIC_DATA] ouverte de 13 à 14h puis…" at bounding box center [600, 169] width 1200 height 579
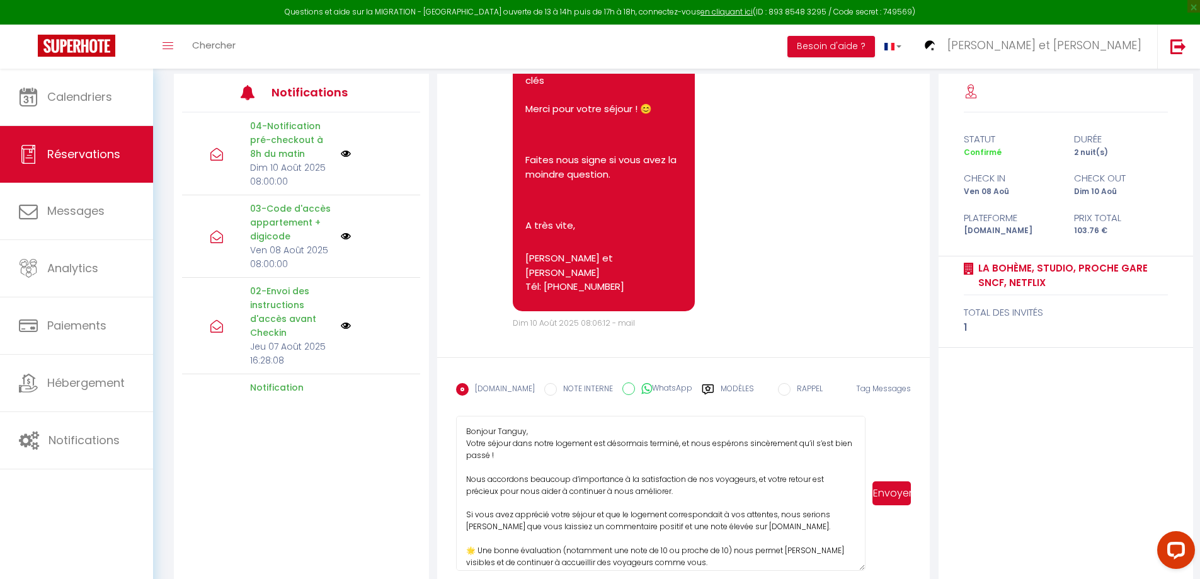
scroll to position [176, 0]
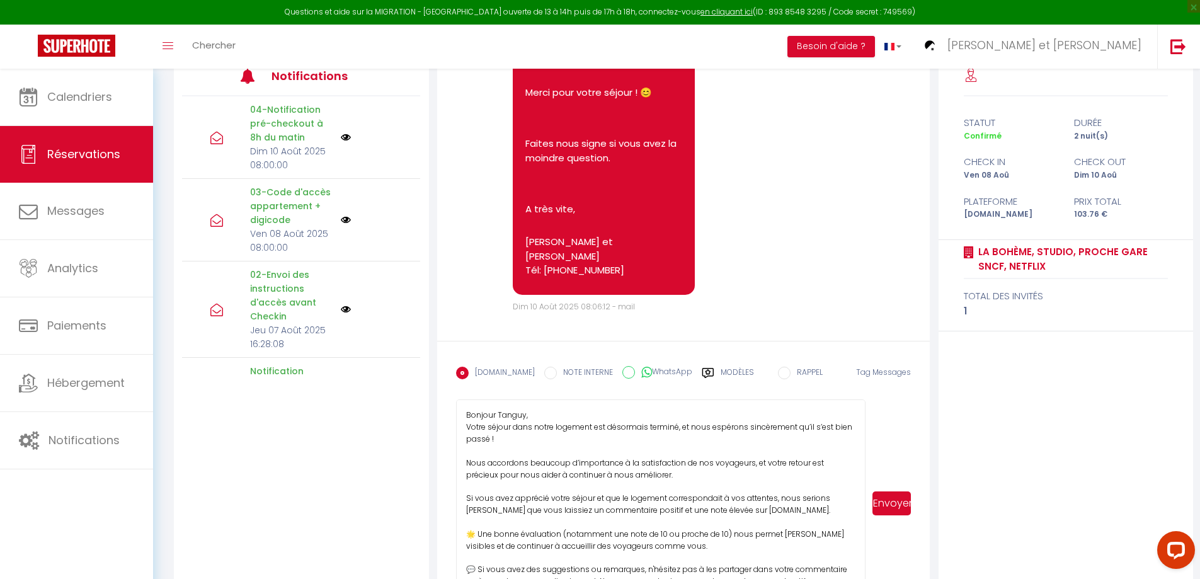
drag, startPoint x: 861, startPoint y: 551, endPoint x: 884, endPoint y: 529, distance: 31.6
click at [856, 403] on html "Questions et aide sur la MIGRATION - [GEOGRAPHIC_DATA] ouverte de 13 à 14h puis…" at bounding box center [600, 113] width 1200 height 579
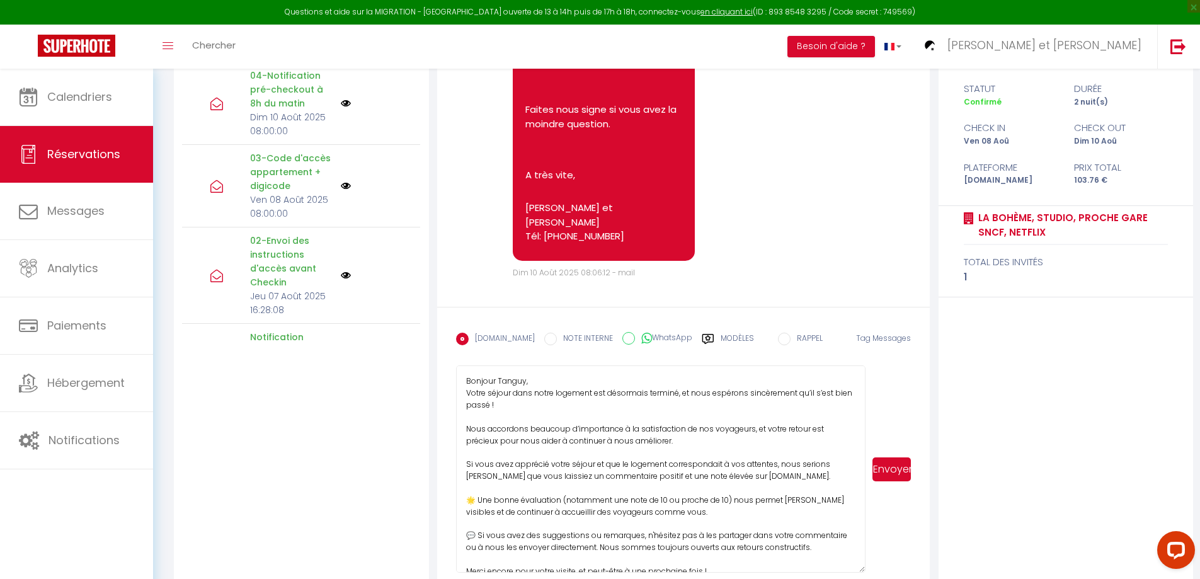
scroll to position [228, 0]
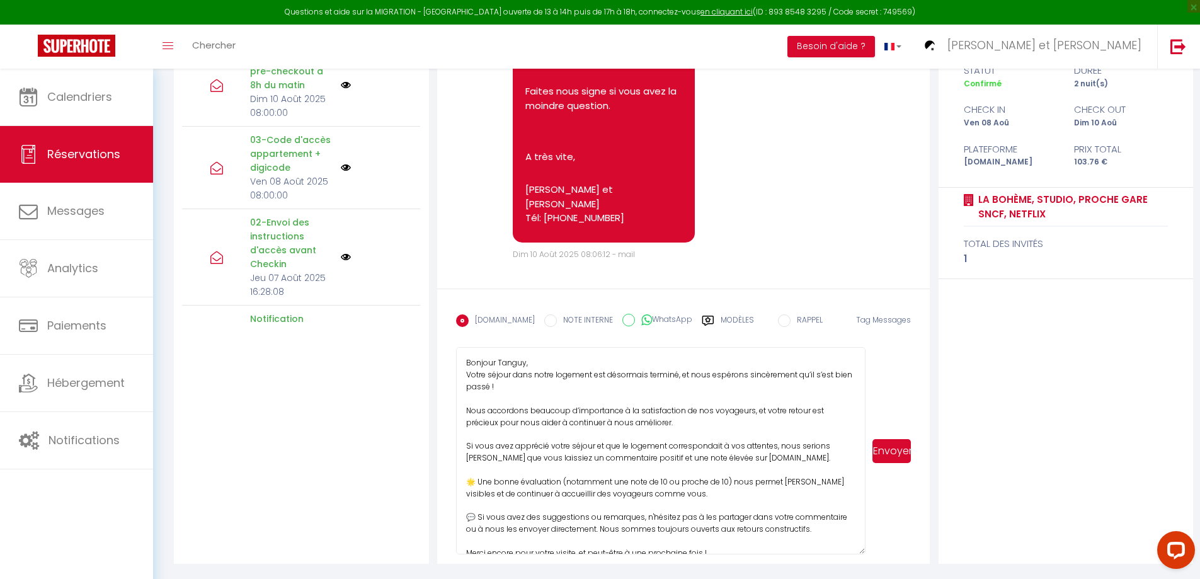
drag, startPoint x: 863, startPoint y: 554, endPoint x: 860, endPoint y: 604, distance: 49.9
click at [860, 351] on html "Questions et aide sur la MIGRATION - [GEOGRAPHIC_DATA] ouverte de 13 à 14h puis…" at bounding box center [600, 61] width 1200 height 579
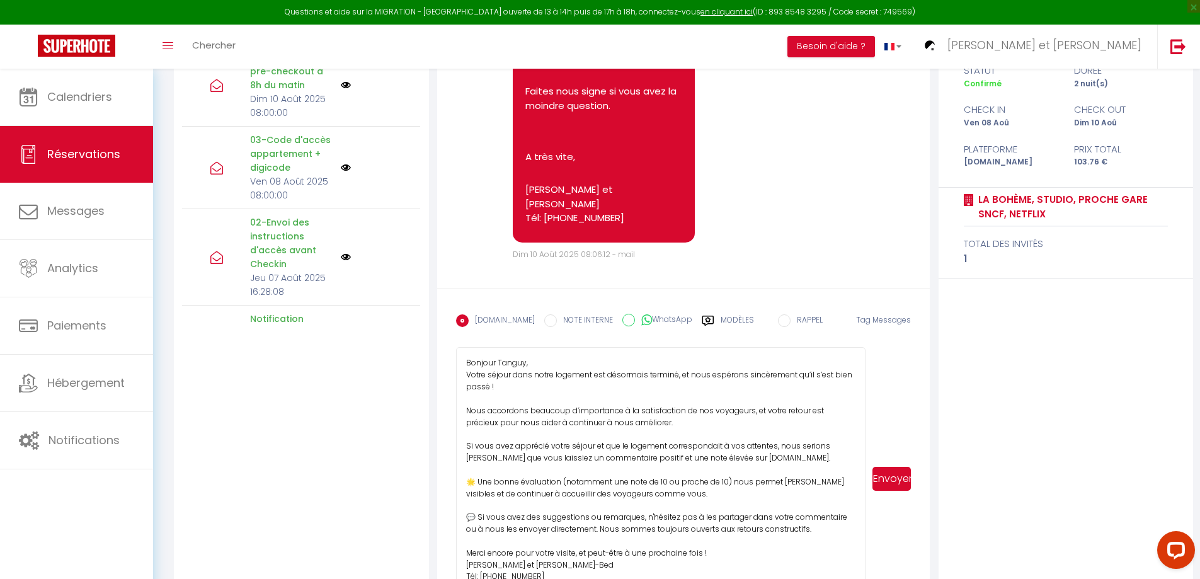
drag, startPoint x: 861, startPoint y: 548, endPoint x: 870, endPoint y: 601, distance: 53.6
click at [870, 351] on html "Questions et aide sur la MIGRATION - [GEOGRAPHIC_DATA] ouverte de 13 à 14h puis…" at bounding box center [600, 61] width 1200 height 579
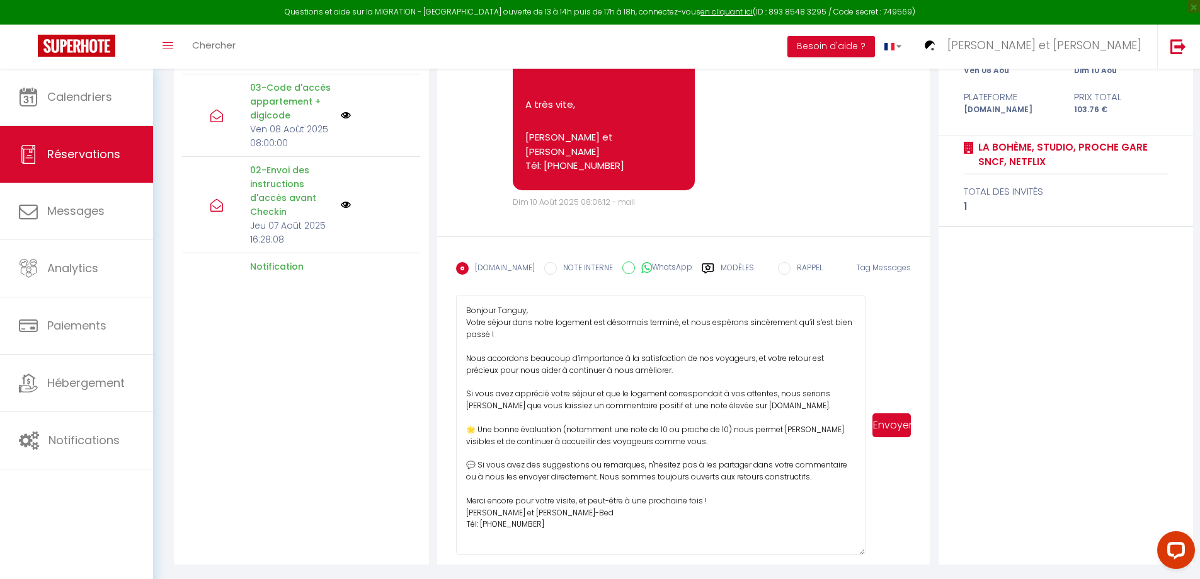
scroll to position [281, 0]
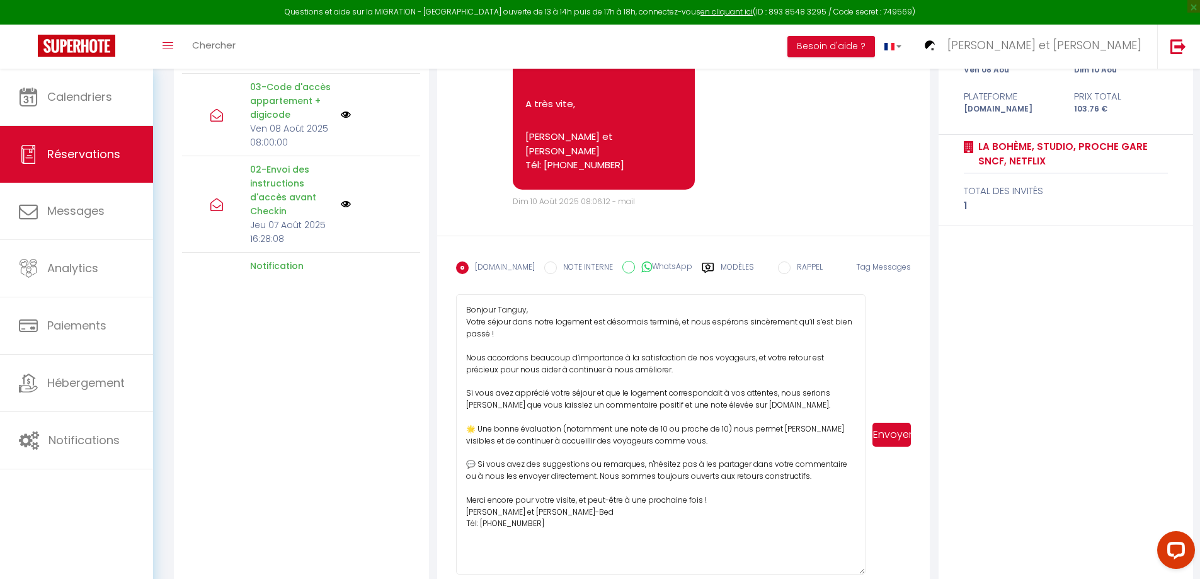
drag, startPoint x: 864, startPoint y: 553, endPoint x: 866, endPoint y: 587, distance: 34.8
click at [866, 298] on html "Questions et aide sur la MIGRATION - [GEOGRAPHIC_DATA] ouverte de 13 à 14h puis…" at bounding box center [600, 8] width 1200 height 579
click at [707, 534] on textarea "Bonjour Tanguy, Votre séjour dans notre logement est désormais terminé, et nous…" at bounding box center [661, 441] width 410 height 295
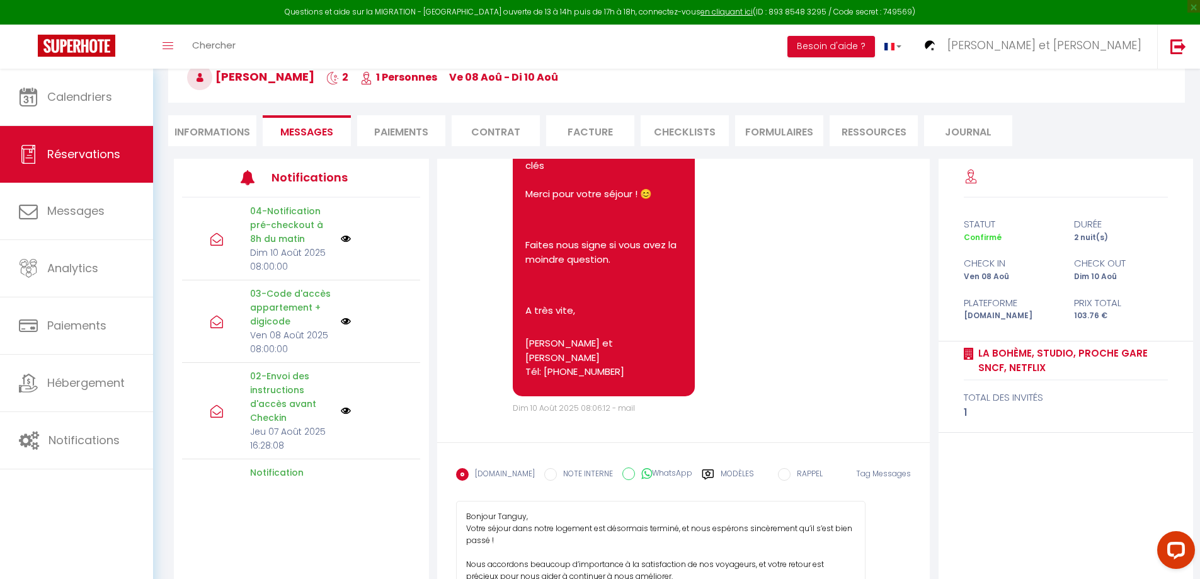
scroll to position [315, 0]
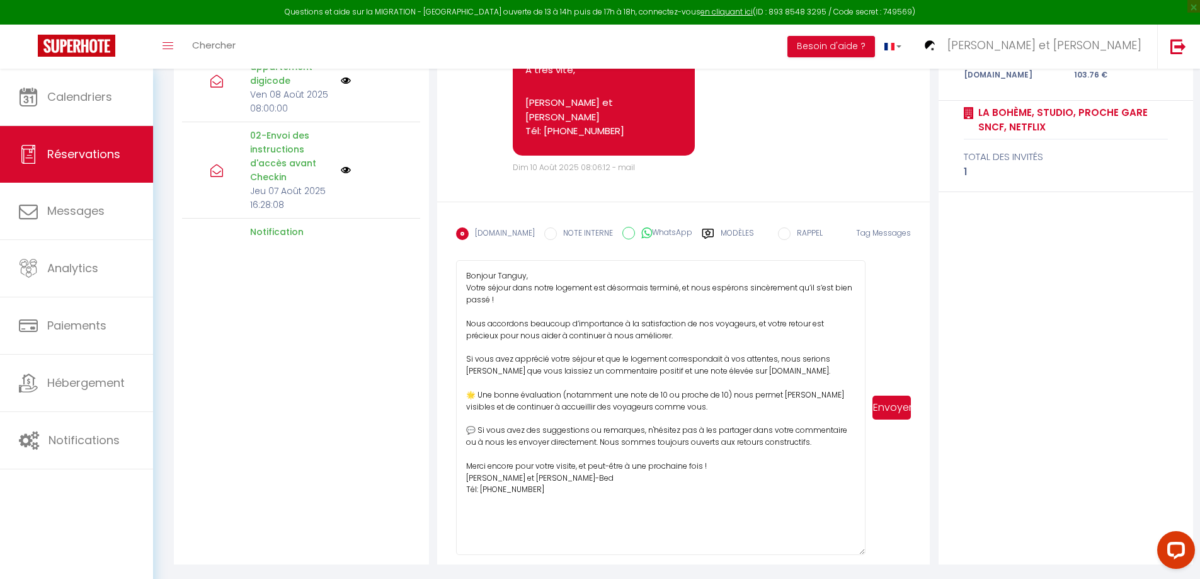
click at [897, 410] on button "Envoyer" at bounding box center [892, 408] width 38 height 24
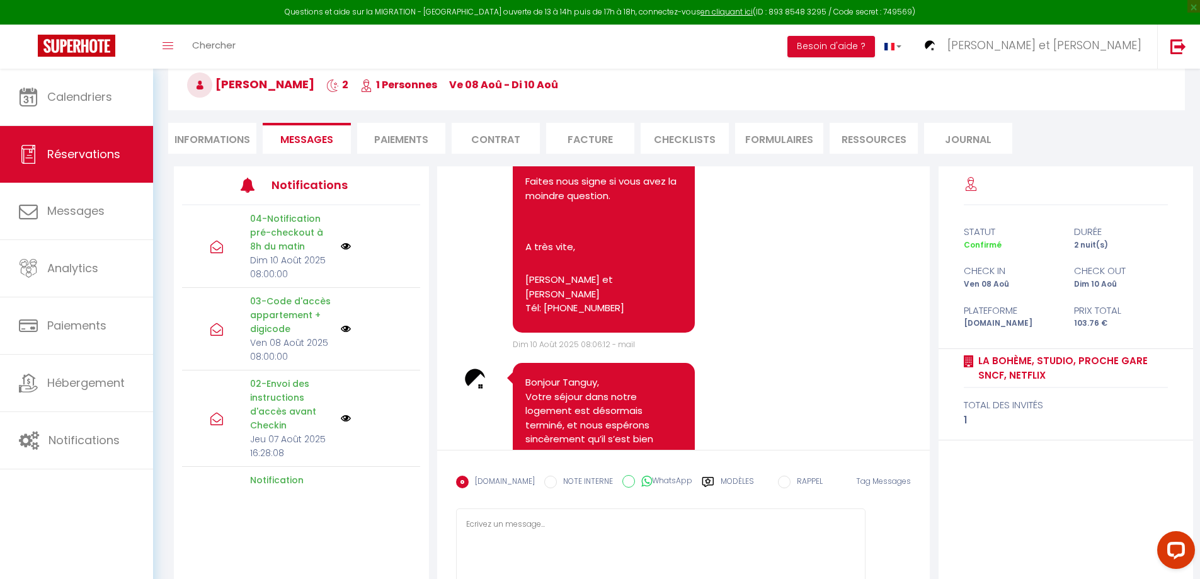
scroll to position [0, 0]
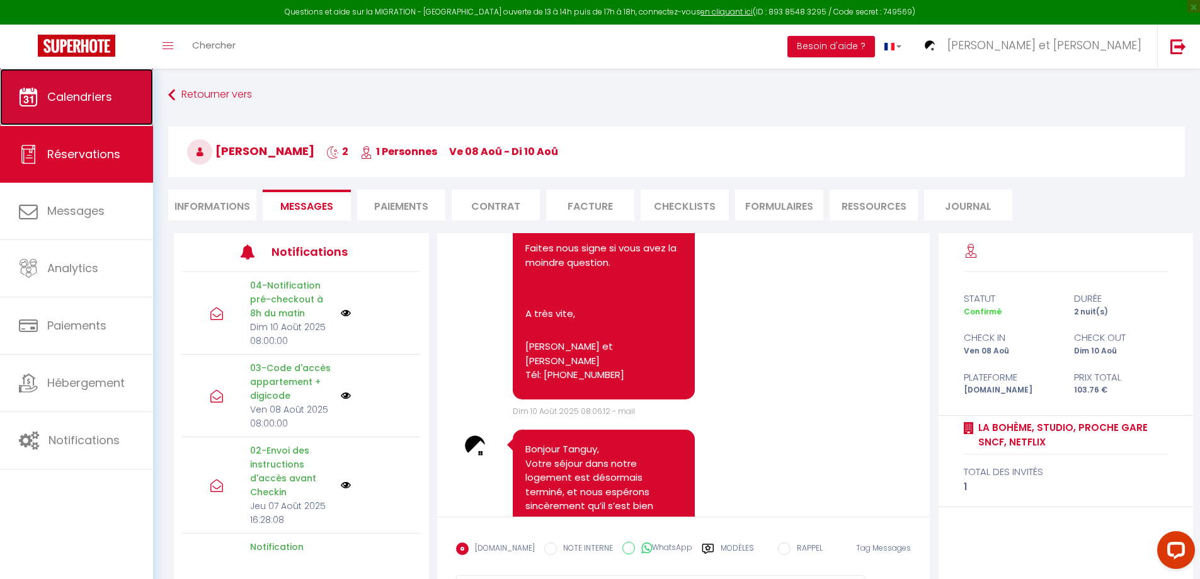
click at [100, 98] on span "Calendriers" at bounding box center [79, 97] width 65 height 16
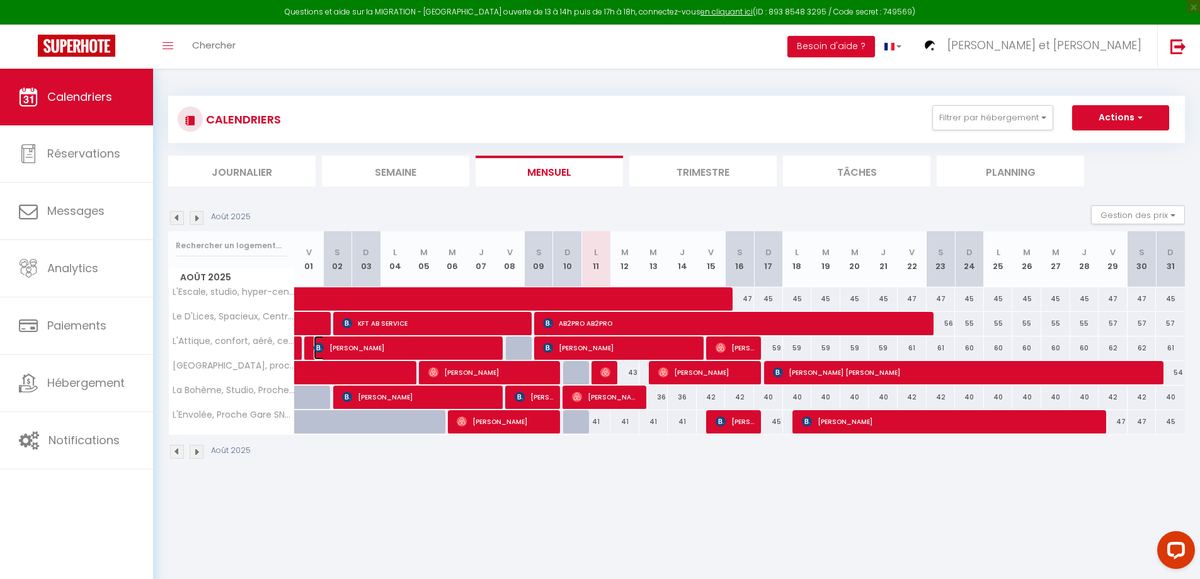
click at [461, 348] on span "[PERSON_NAME]" at bounding box center [405, 348] width 183 height 24
select select "OK"
select select "1"
select select "0"
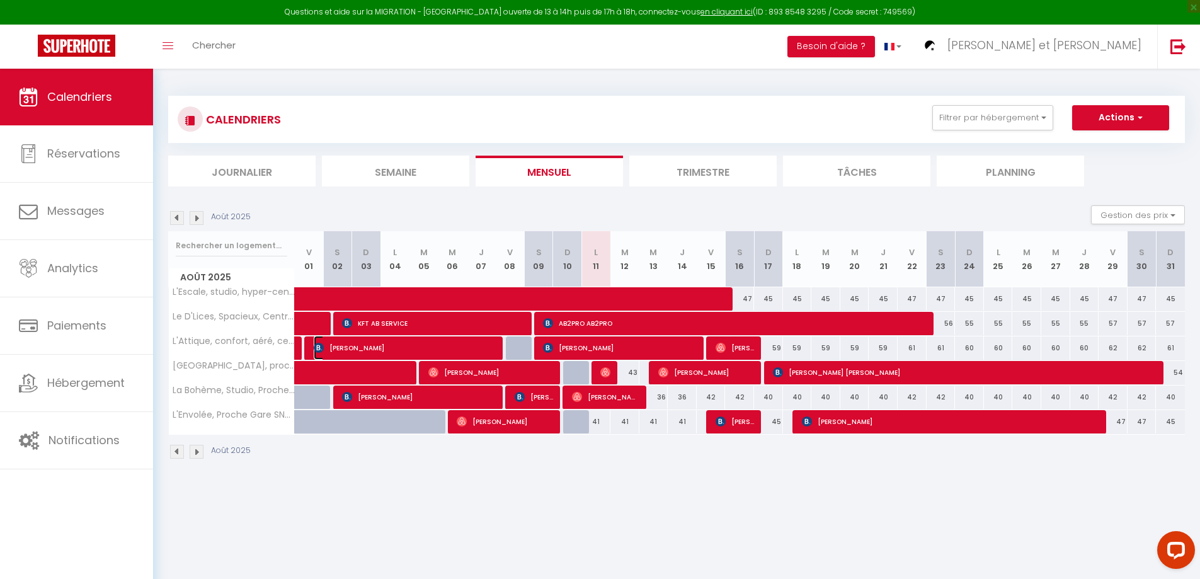
select select "1"
select select
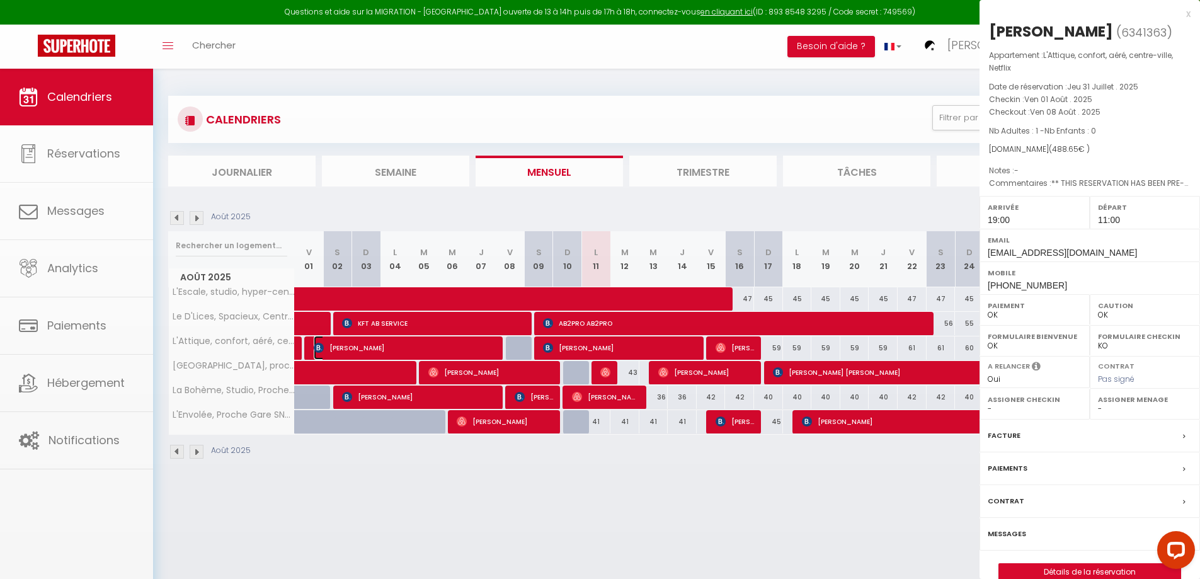
select select "44932"
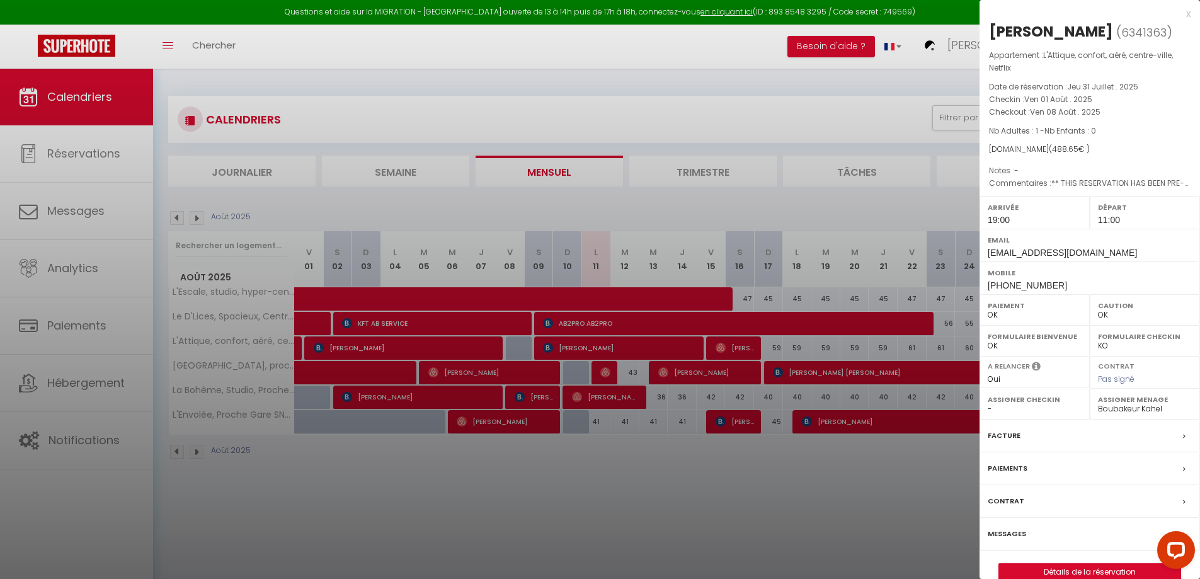
click at [1012, 533] on label "Messages" at bounding box center [1007, 533] width 38 height 13
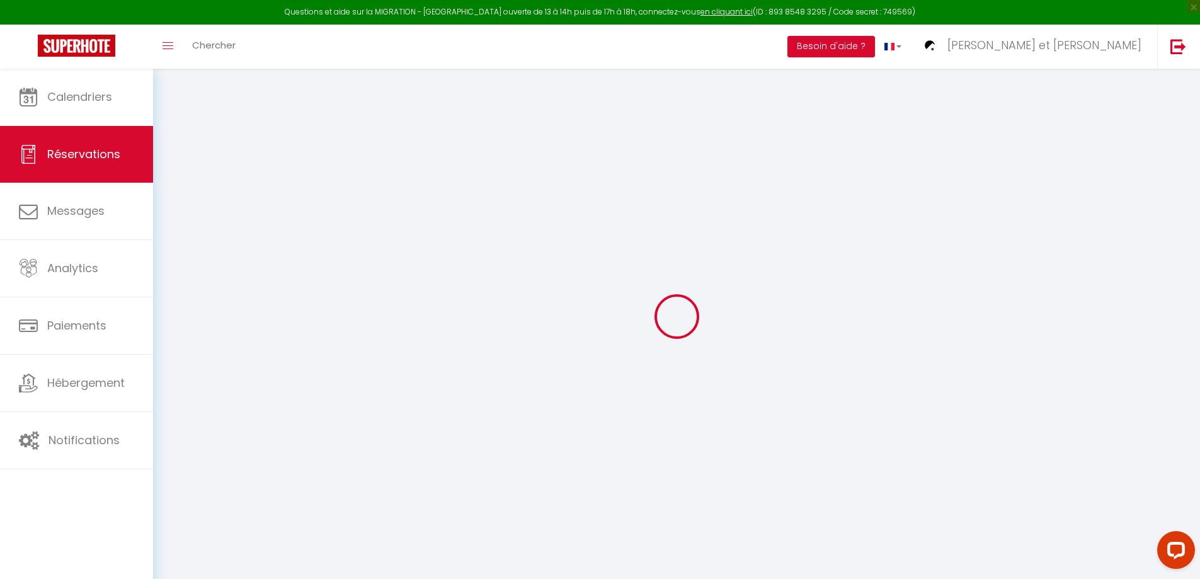
select select
checkbox input "false"
type textarea "** THIS RESERVATION HAS BEEN PRE-PAID ** BOOKING NOTE : Payment charge is EUR 6…"
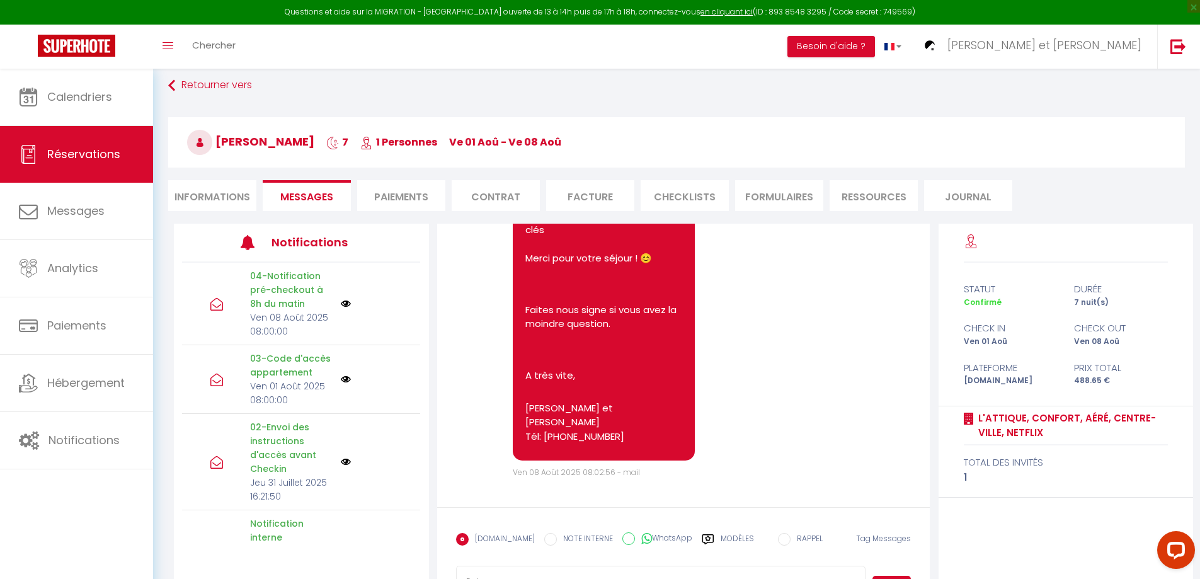
scroll to position [69, 0]
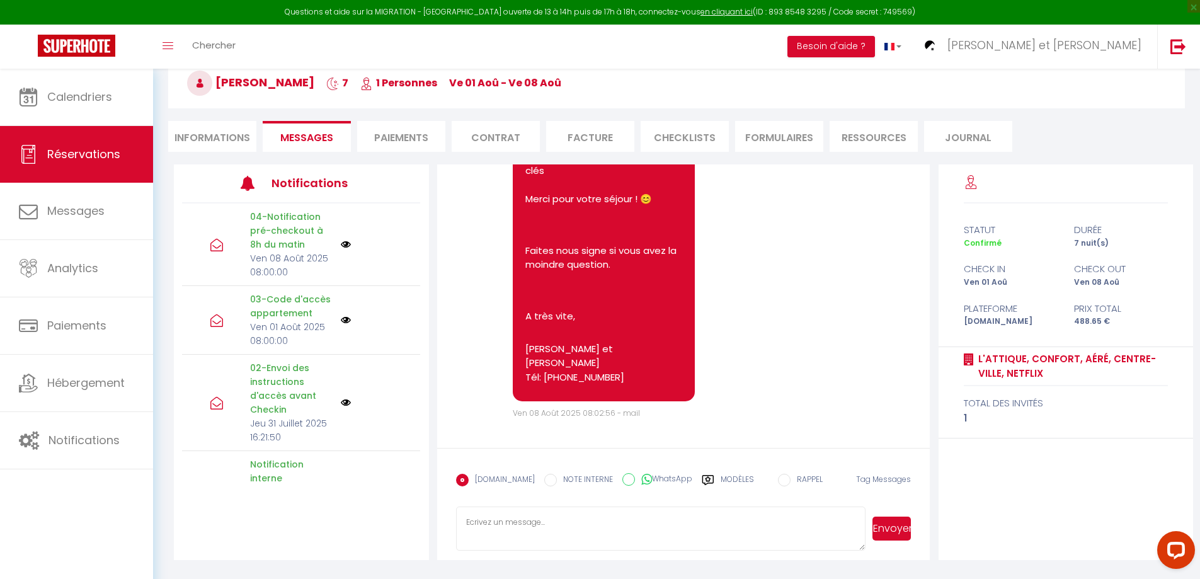
click at [721, 482] on label "Modèles" at bounding box center [737, 485] width 33 height 22
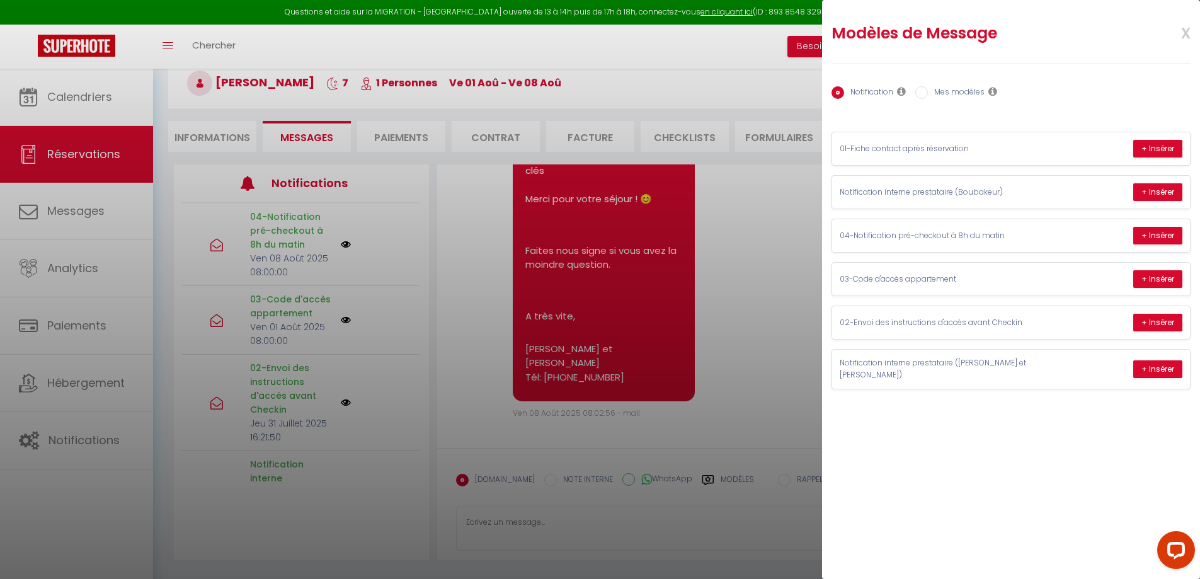
click at [923, 94] on input "Mes modèles" at bounding box center [922, 92] width 13 height 13
radio input "true"
radio input "false"
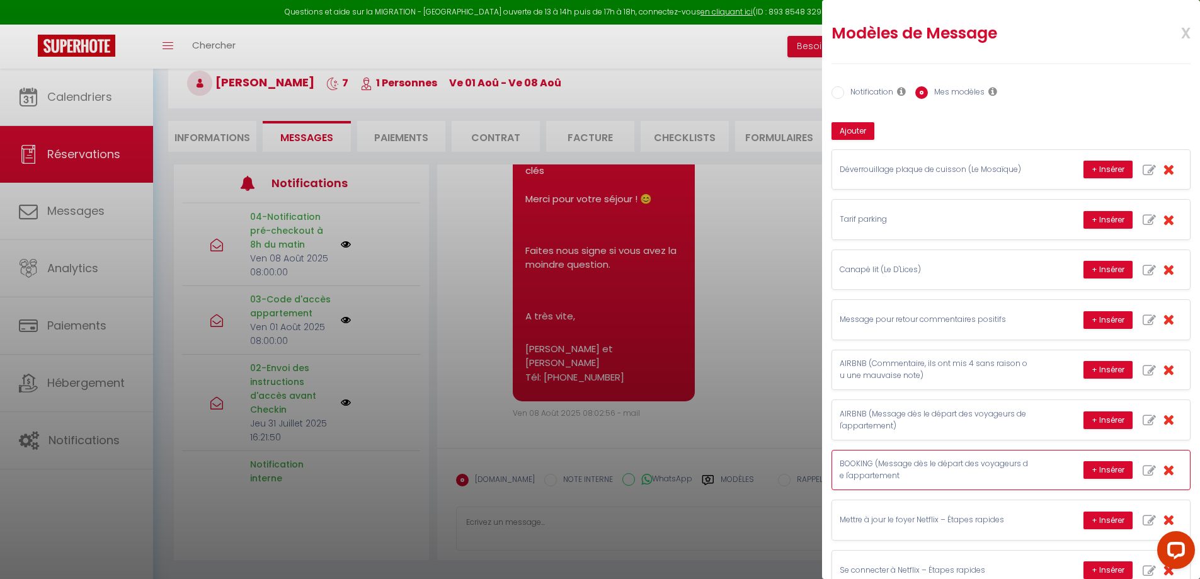
click at [911, 464] on p "BOOKING (Message dès le départ des voyageurs de l'appartement" at bounding box center [934, 470] width 189 height 24
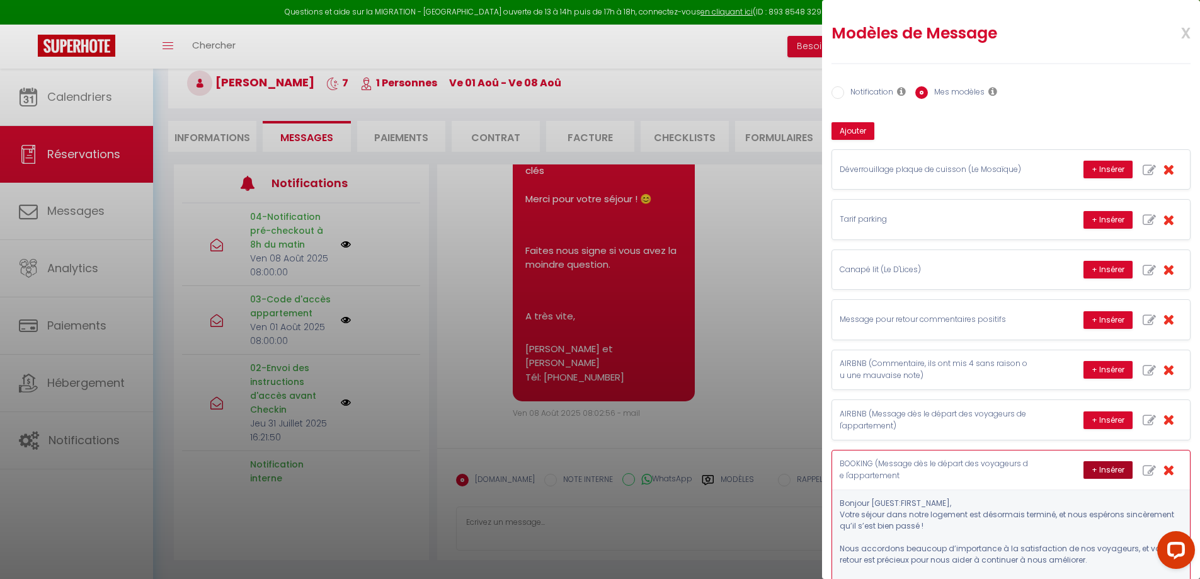
click at [1091, 473] on button "+ Insérer" at bounding box center [1108, 470] width 49 height 18
type textarea "[PERSON_NAME], Votre séjour dans notre logement est désormais terminé, et nous …"
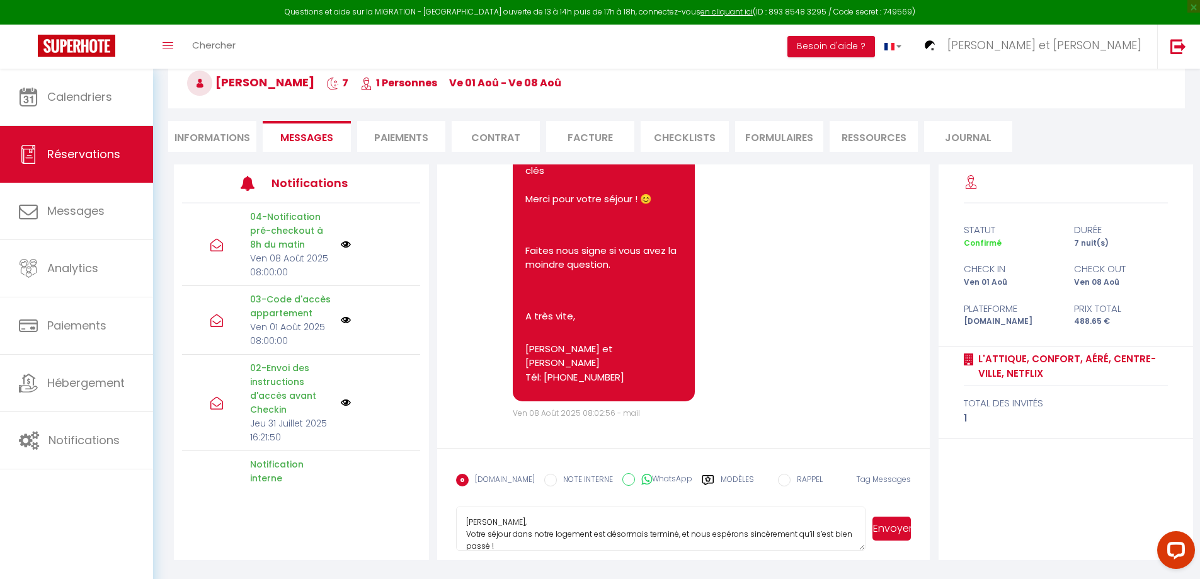
click at [894, 530] on button "Envoyer" at bounding box center [892, 529] width 38 height 24
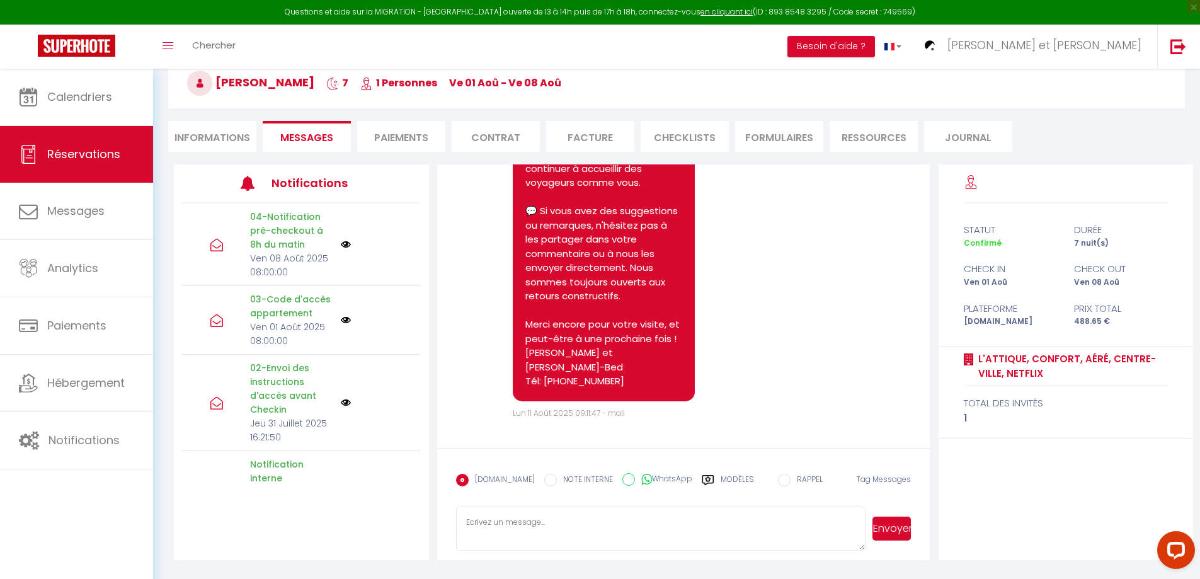
scroll to position [4150, 0]
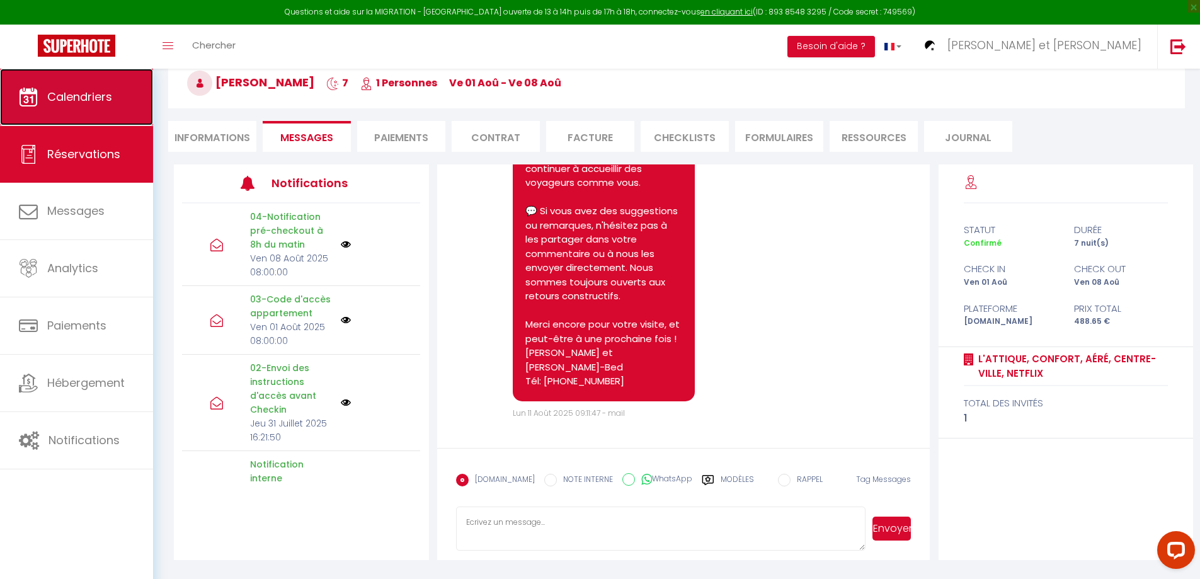
click at [105, 95] on span "Calendriers" at bounding box center [79, 97] width 65 height 16
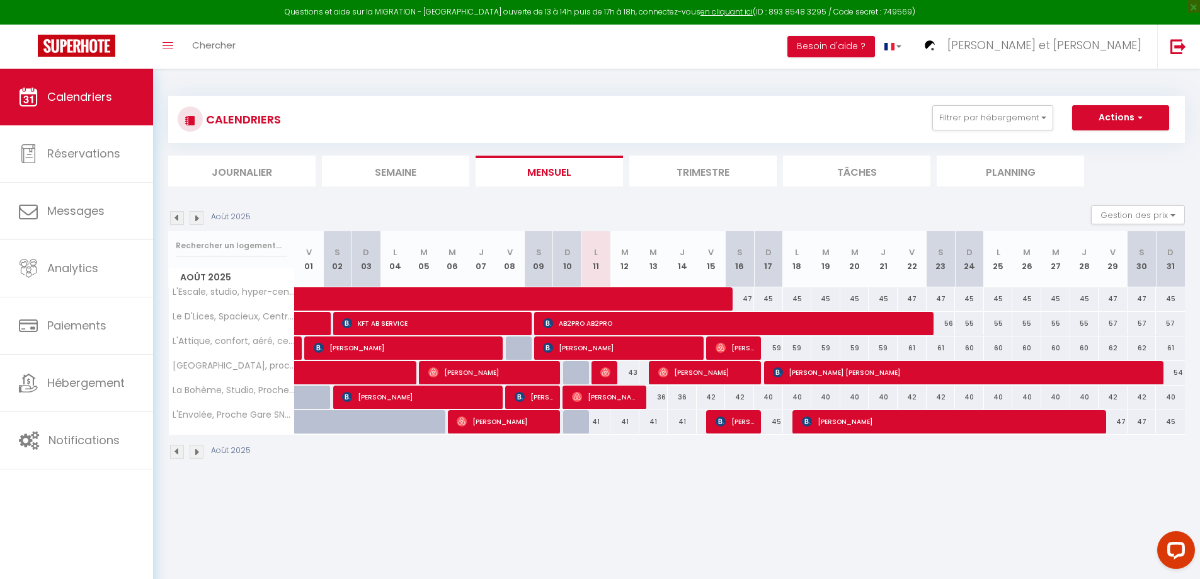
click at [178, 219] on img at bounding box center [177, 218] width 14 height 14
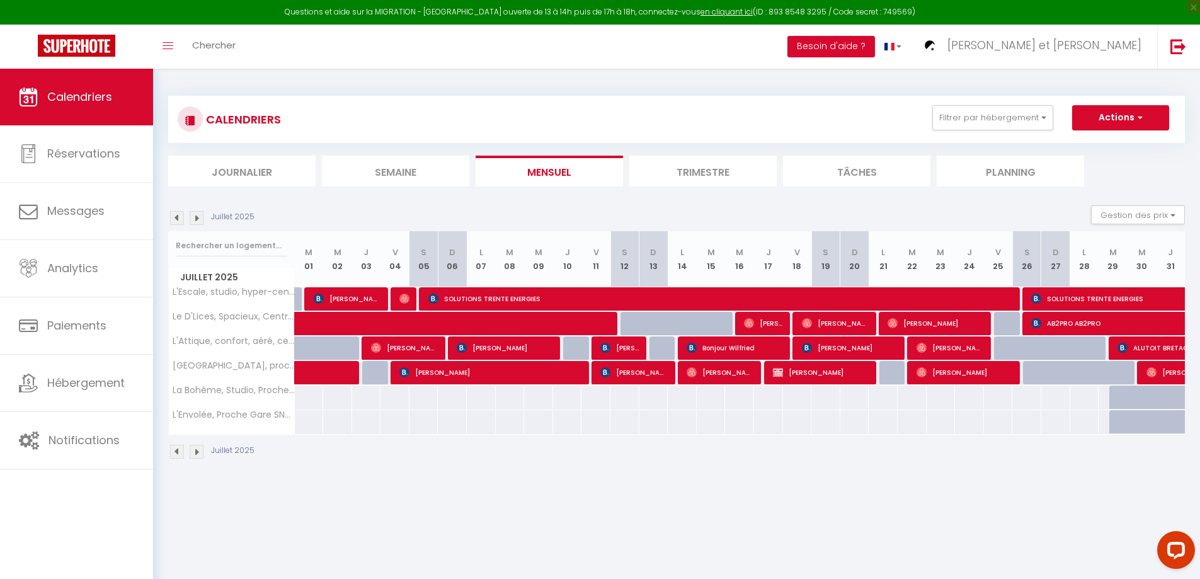
click at [197, 219] on img at bounding box center [197, 218] width 14 height 14
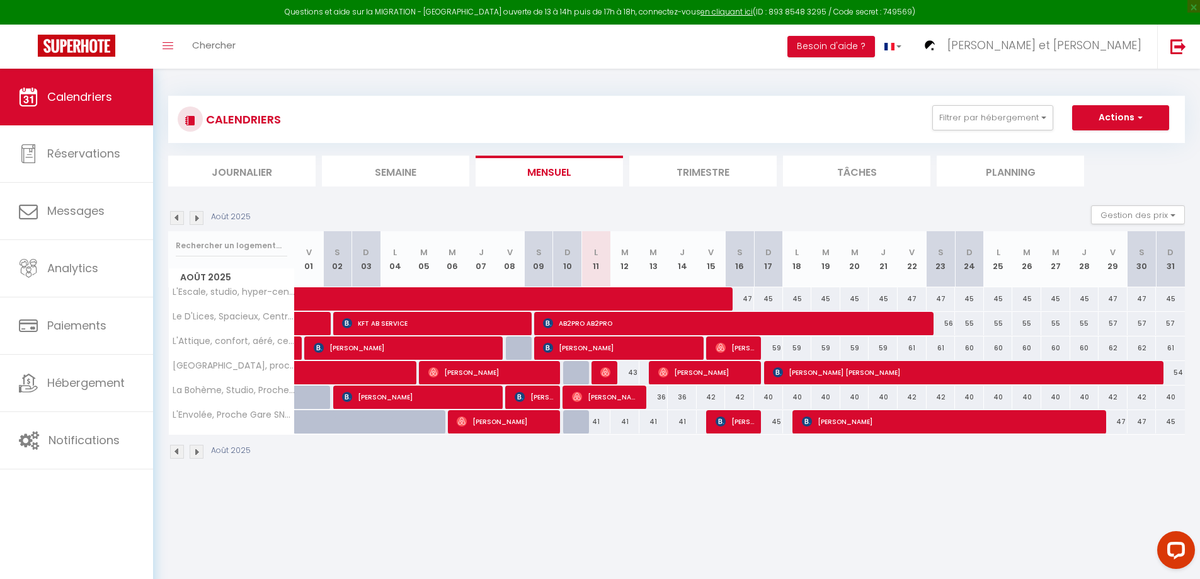
click at [178, 217] on img at bounding box center [177, 218] width 14 height 14
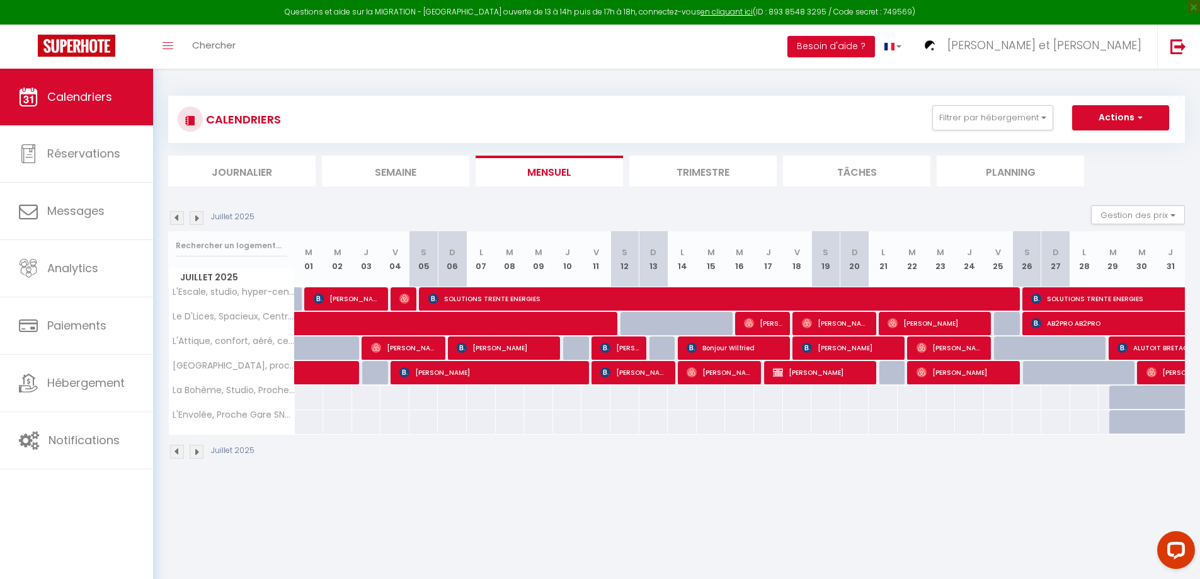
click at [199, 219] on img at bounding box center [197, 218] width 14 height 14
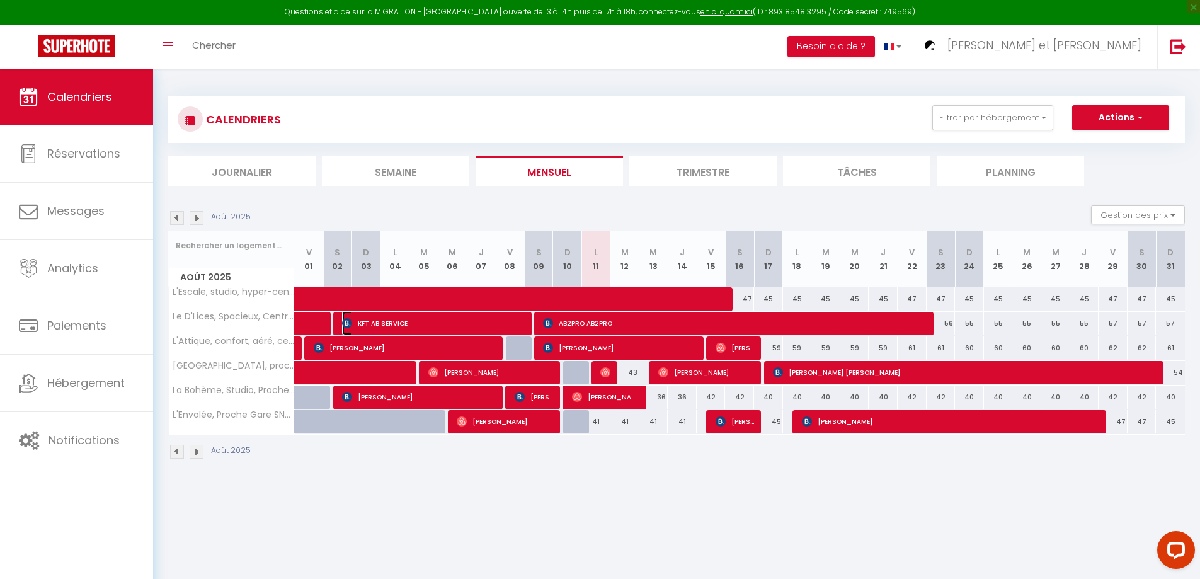
click at [480, 323] on span "KFT AB SERVICE" at bounding box center [433, 323] width 183 height 24
select select "OK"
select select "0"
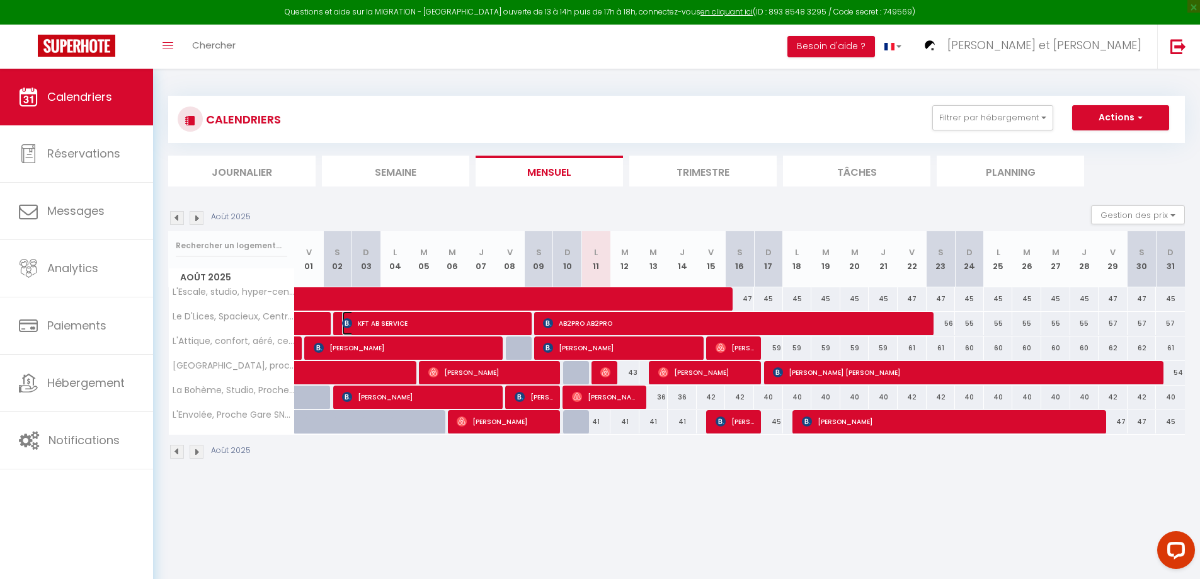
select select "1"
select select
select select "44932"
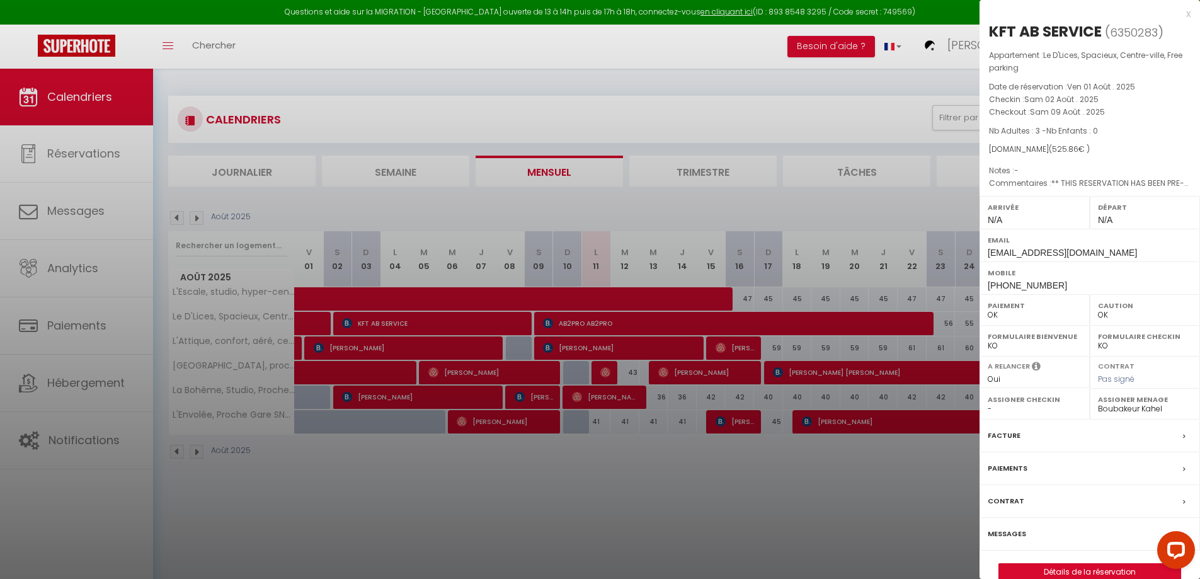
click at [1006, 533] on label "Messages" at bounding box center [1007, 533] width 38 height 13
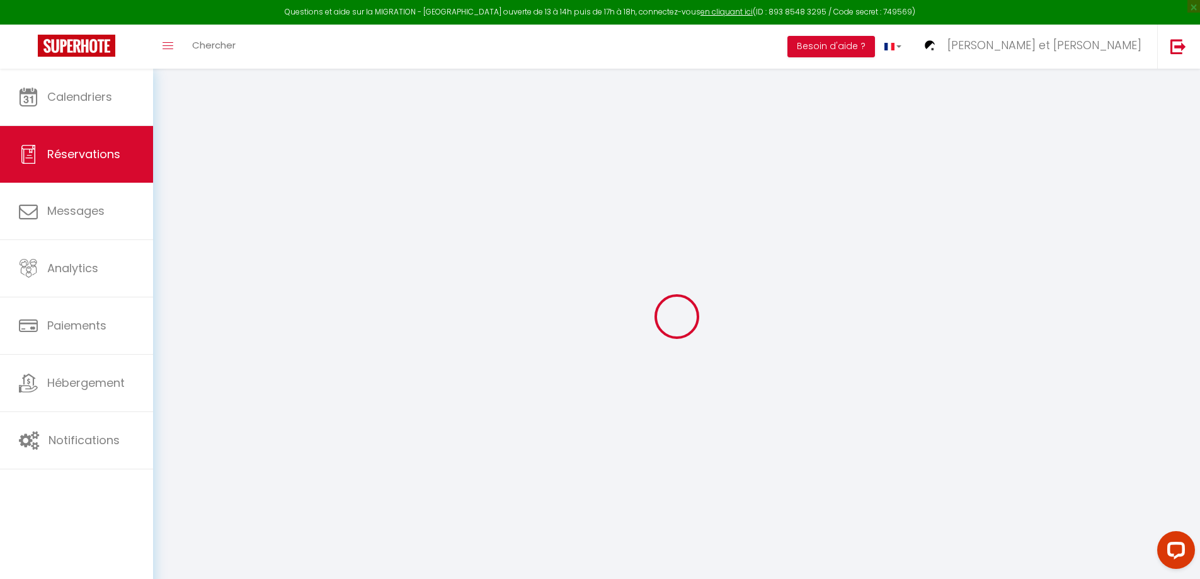
select select
checkbox input "false"
type textarea "** THIS RESERVATION HAS BEEN PRE-PAID ** BOOKING NOTE : Payment charge is EUR 7…"
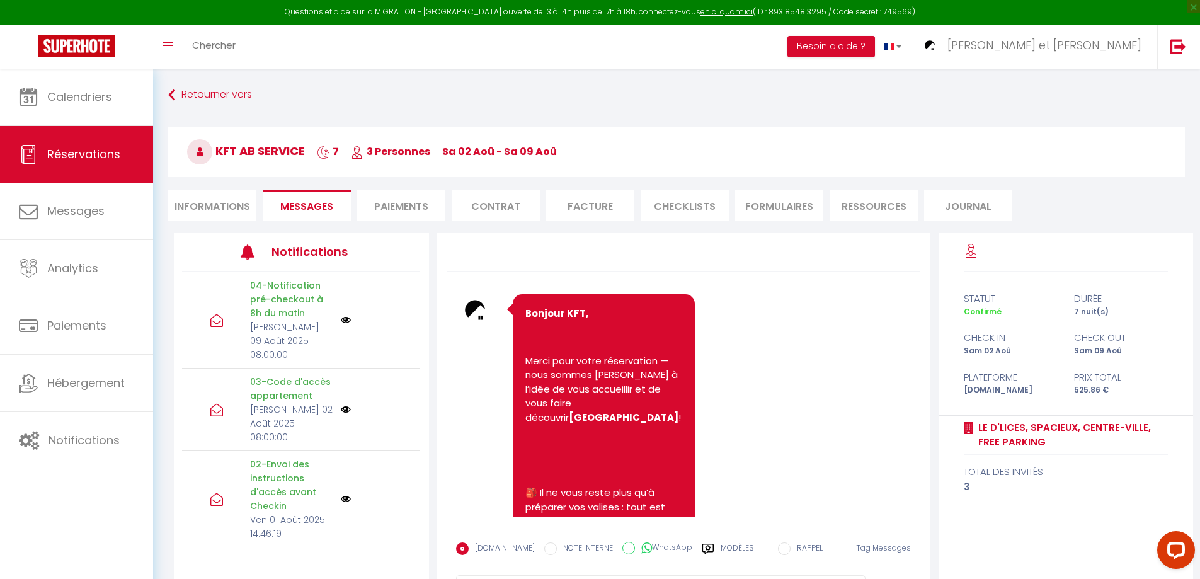
scroll to position [3498, 0]
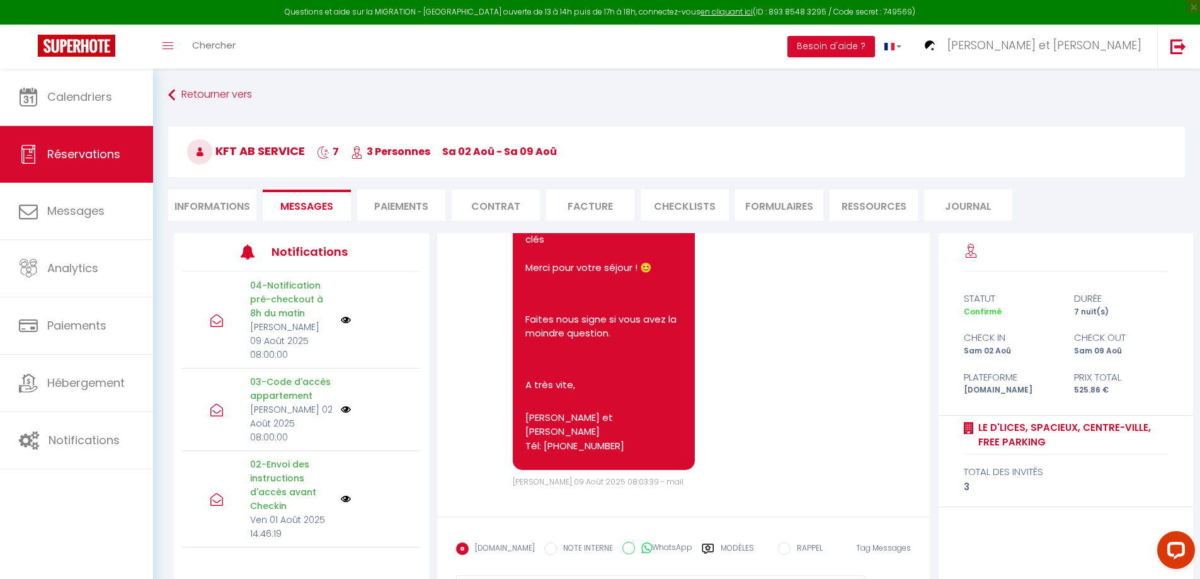
click at [727, 546] on label "Modèles" at bounding box center [737, 554] width 33 height 22
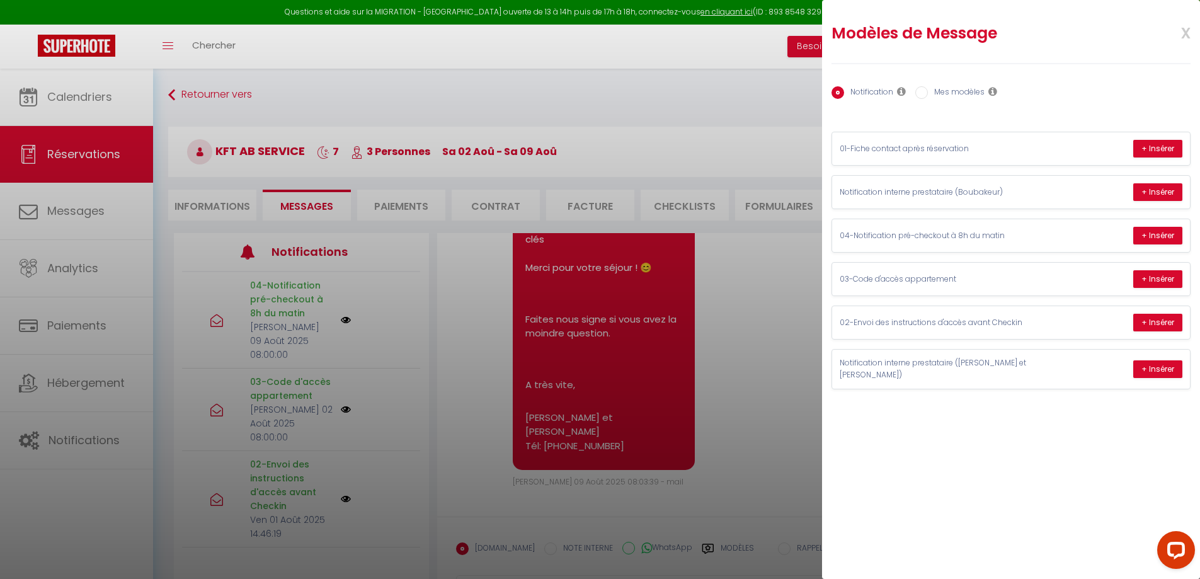
click at [926, 92] on input "Mes modèles" at bounding box center [922, 92] width 13 height 13
radio input "true"
radio input "false"
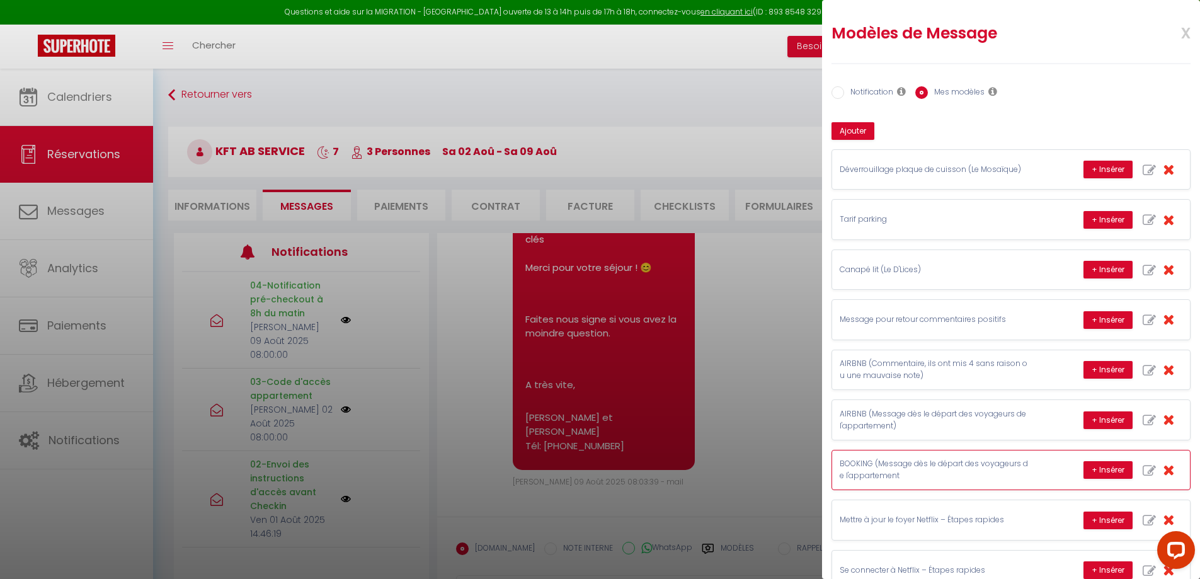
click at [910, 471] on p "BOOKING (Message dès le départ des voyageurs de l'appartement" at bounding box center [934, 470] width 189 height 24
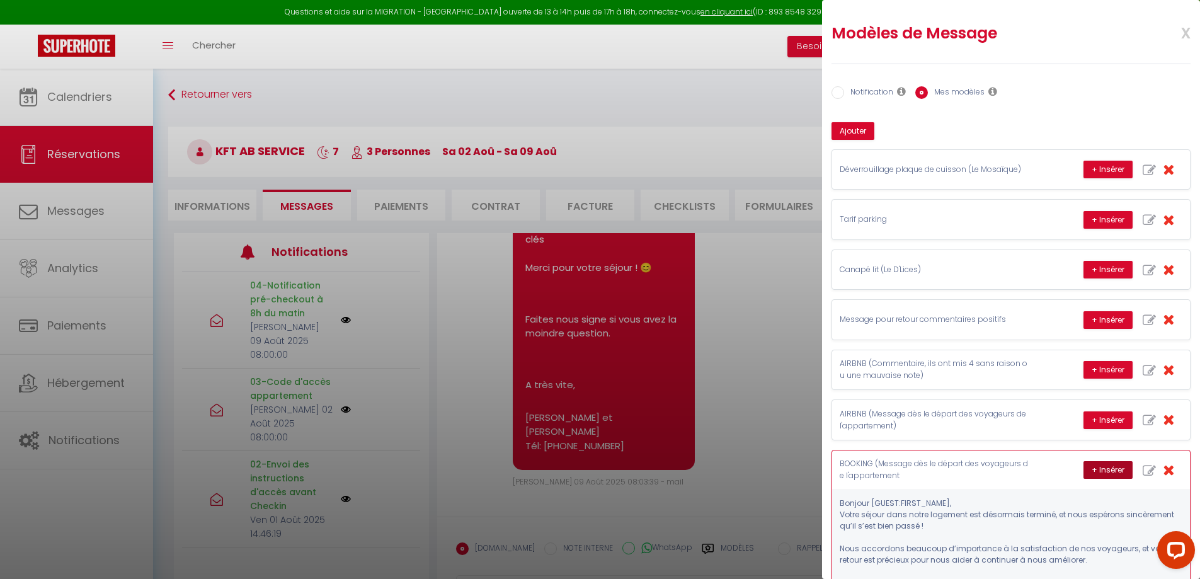
click at [1109, 469] on button "+ Insérer" at bounding box center [1108, 470] width 49 height 18
type textarea "Bonjour KFT, Votre séjour dans notre logement est désormais terminé, et nous es…"
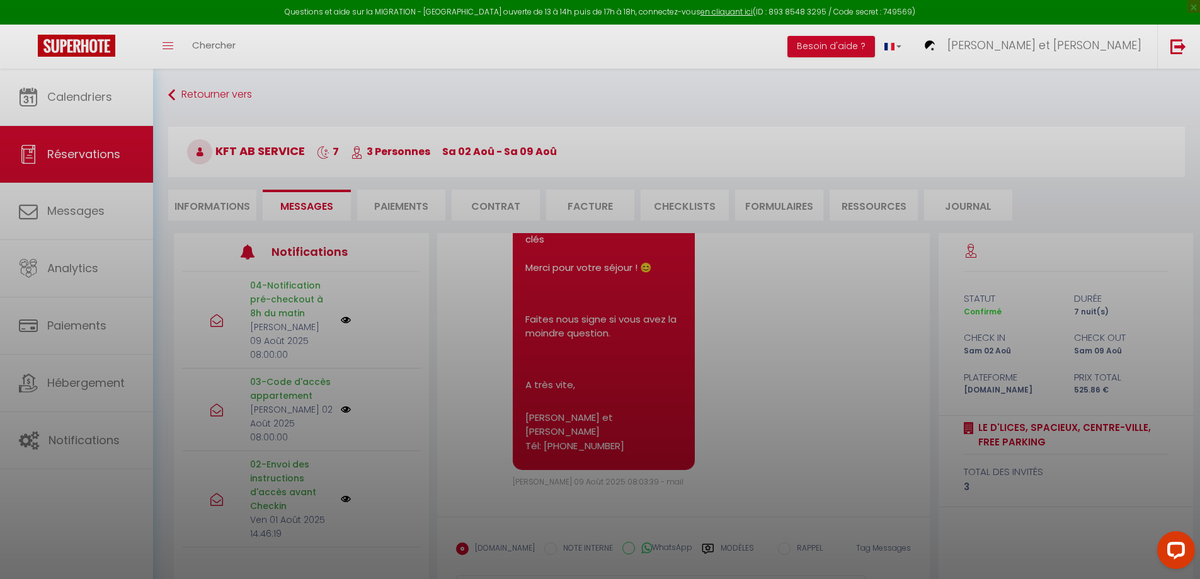
scroll to position [69, 0]
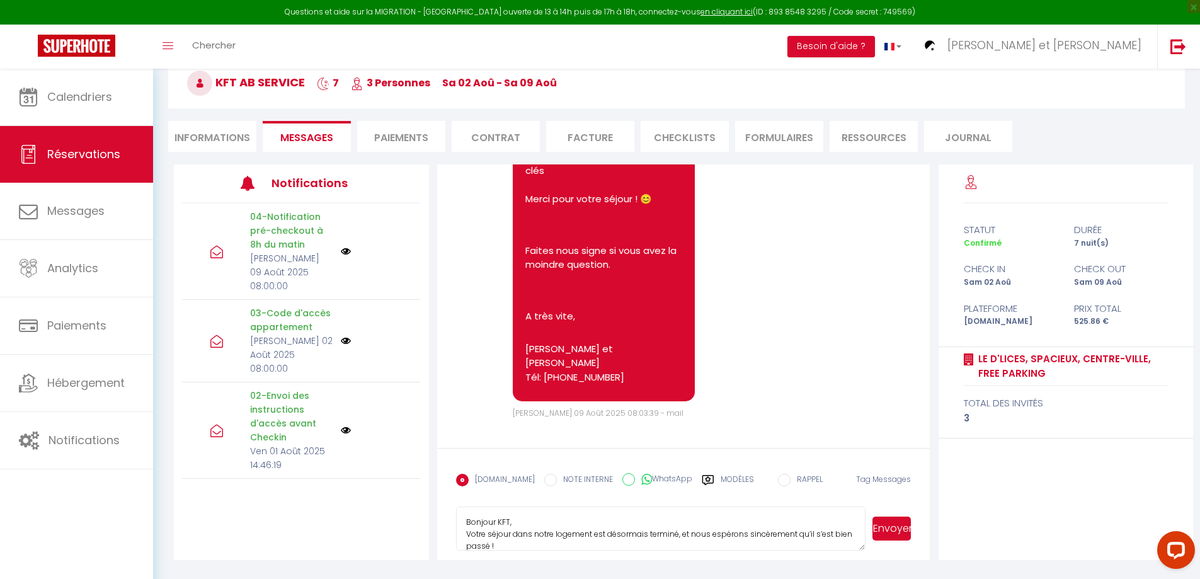
click at [896, 524] on button "Envoyer" at bounding box center [892, 529] width 38 height 24
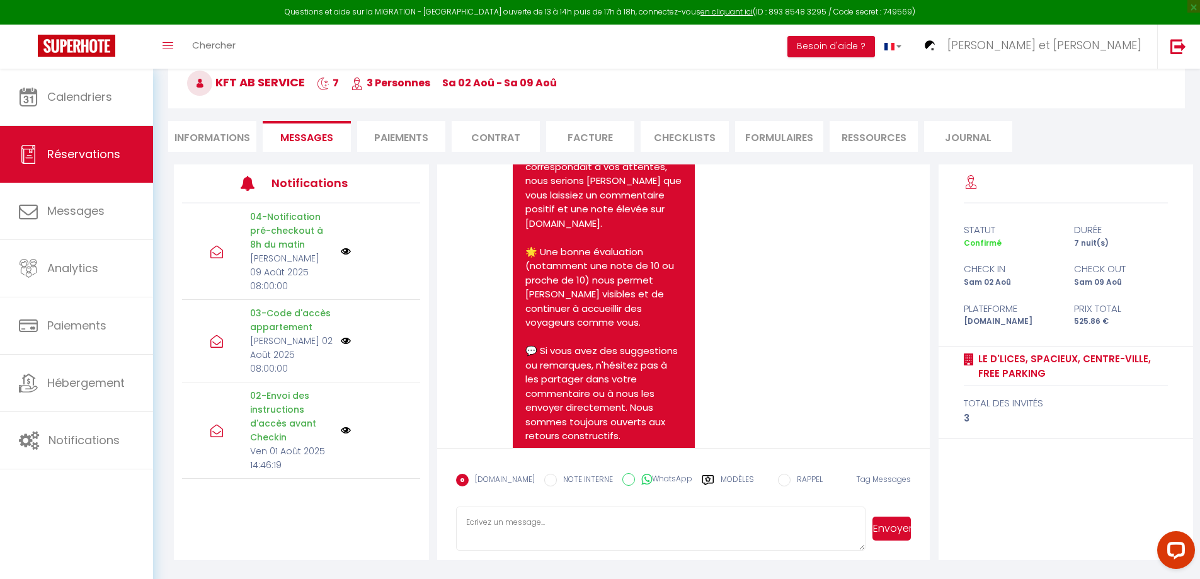
scroll to position [4136, 0]
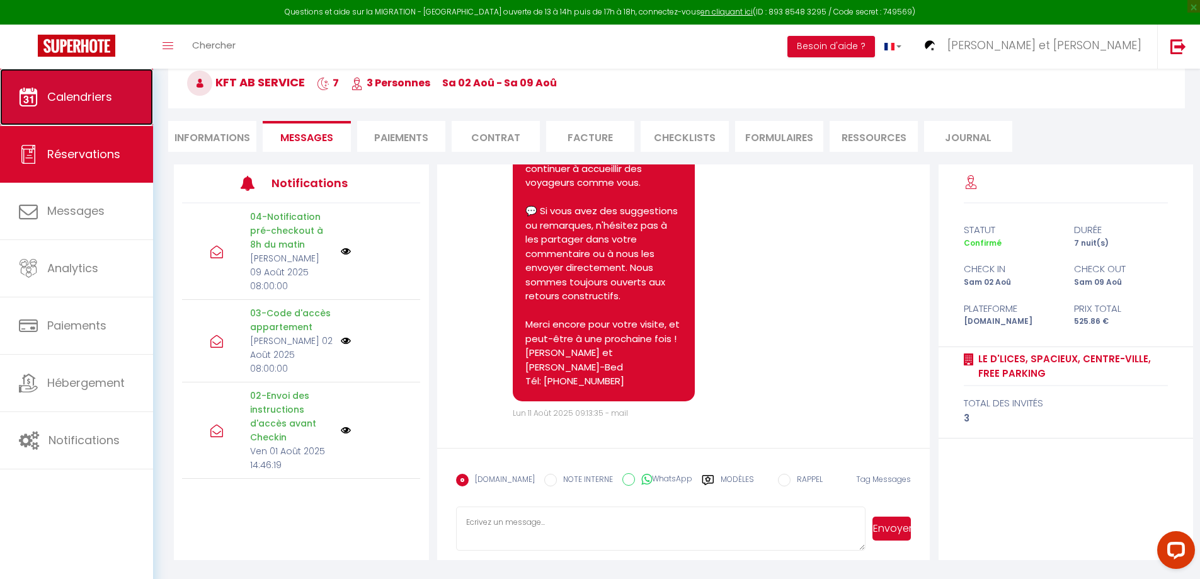
click at [68, 95] on span "Calendriers" at bounding box center [79, 97] width 65 height 16
